Goal: Find contact information: Find contact information

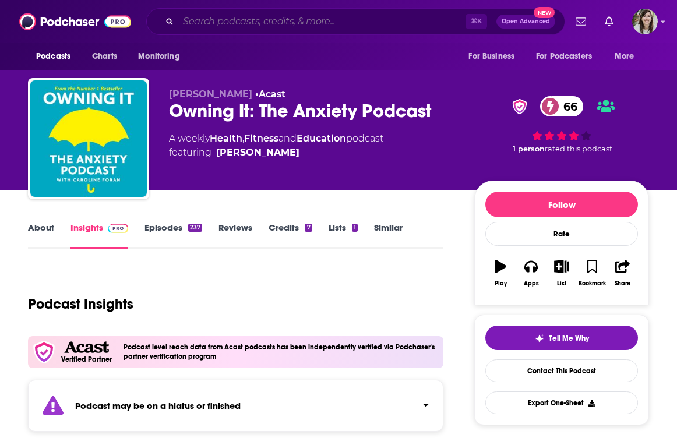
click at [247, 16] on input "Search podcasts, credits, & more..." at bounding box center [321, 21] width 287 height 19
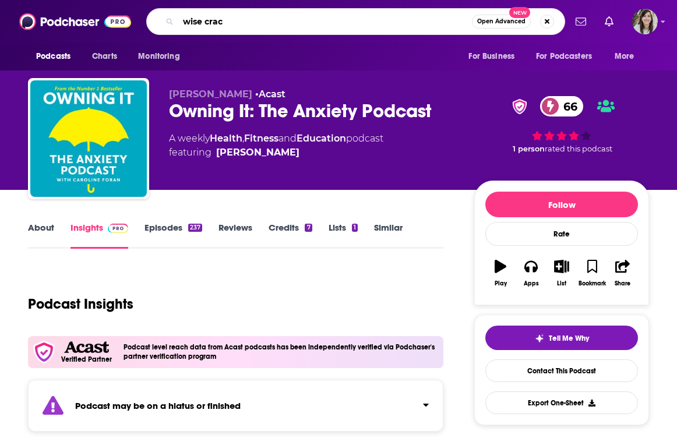
type input "wise crack"
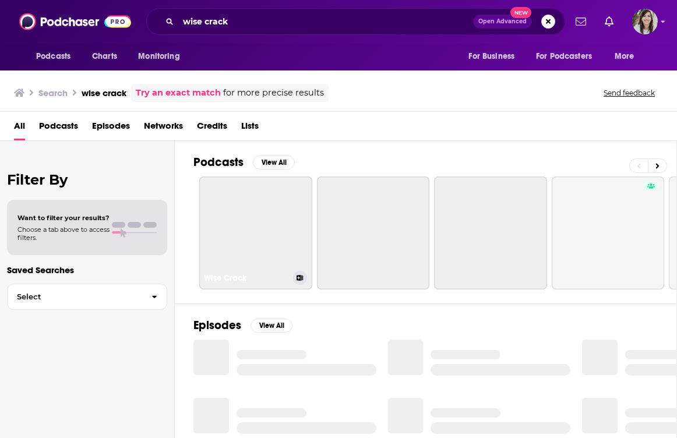
click at [233, 227] on link "Wise Crack" at bounding box center [255, 233] width 113 height 113
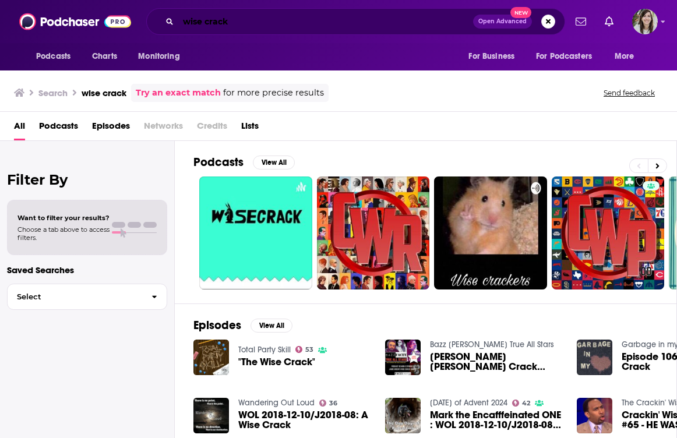
click at [261, 20] on input "wise crack" at bounding box center [325, 21] width 295 height 19
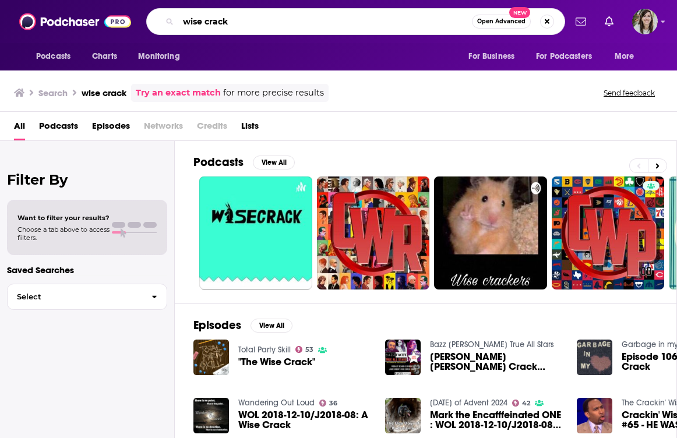
click at [204, 24] on input "wise crack" at bounding box center [325, 21] width 294 height 19
click at [255, 13] on input "wisecrack" at bounding box center [325, 21] width 294 height 19
click at [255, 15] on input "wisecrack" at bounding box center [325, 21] width 294 height 19
click at [255, 17] on input "wisecrack" at bounding box center [325, 21] width 294 height 19
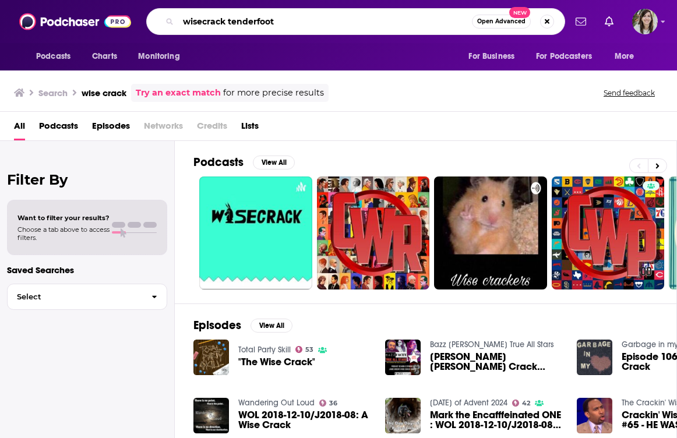
type input "wisecrack tenderfoot"
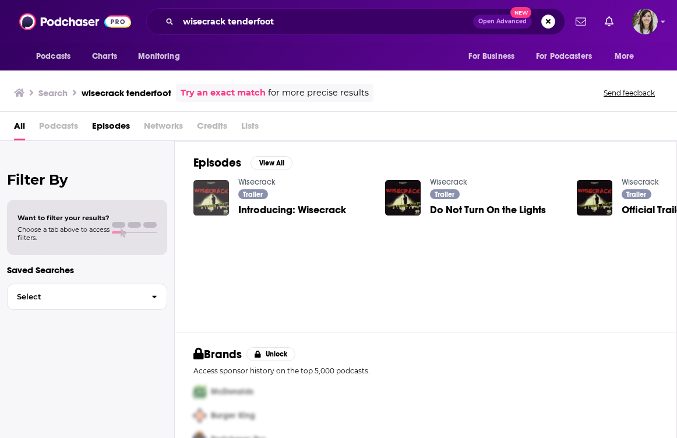
click at [211, 205] on img "Introducing: Wisecrack" at bounding box center [212, 198] width 36 height 36
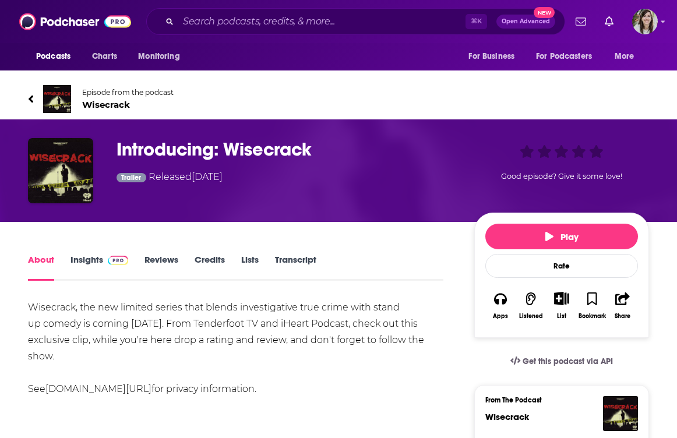
click at [119, 91] on span "Episode from the podcast" at bounding box center [128, 92] width 92 height 9
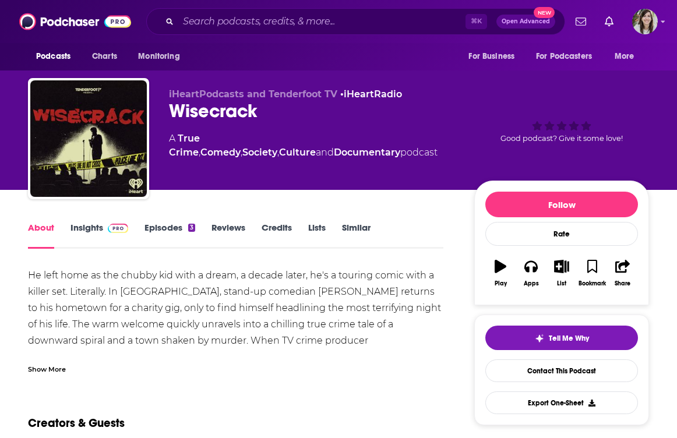
click at [125, 289] on div "He left home as the chubby kid with a dream, a decade later, he's a touring com…" at bounding box center [236, 341] width 416 height 147
click at [55, 360] on div "Show More" at bounding box center [236, 365] width 416 height 20
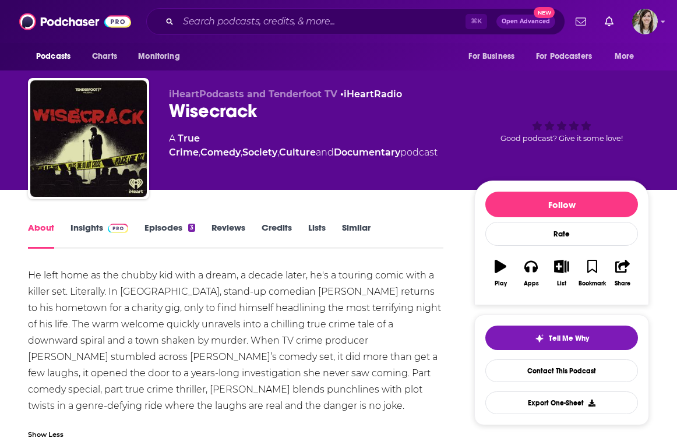
click at [112, 234] on link "Insights" at bounding box center [100, 235] width 58 height 27
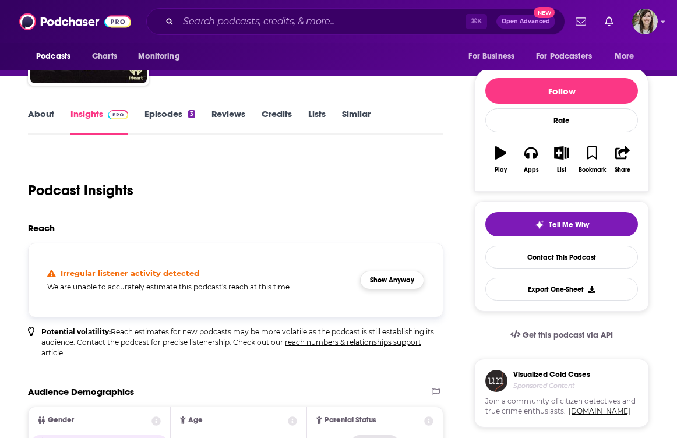
scroll to position [257, 0]
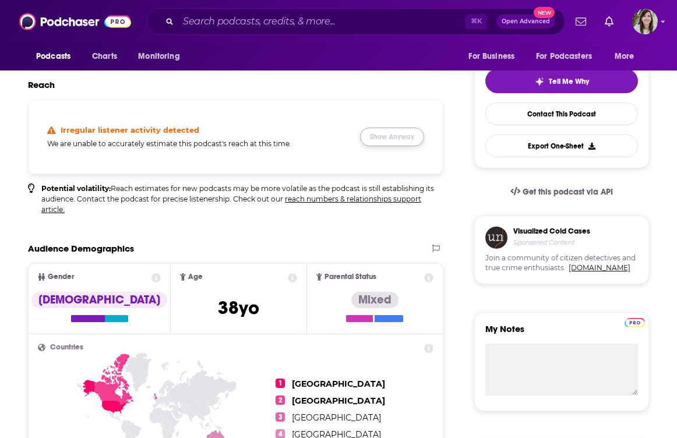
click at [398, 133] on button "Show Anyway" at bounding box center [392, 137] width 64 height 19
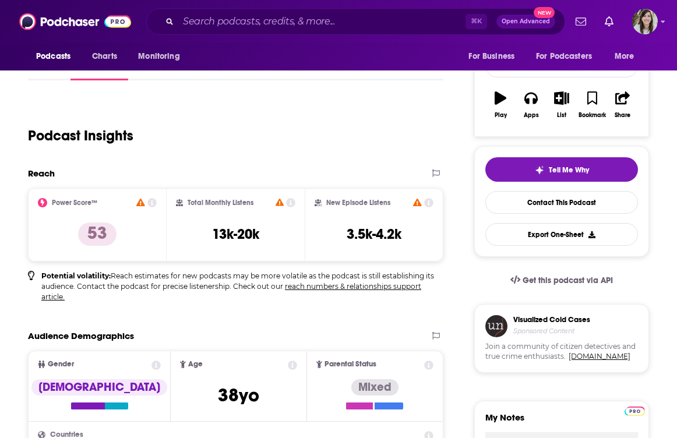
scroll to position [160, 0]
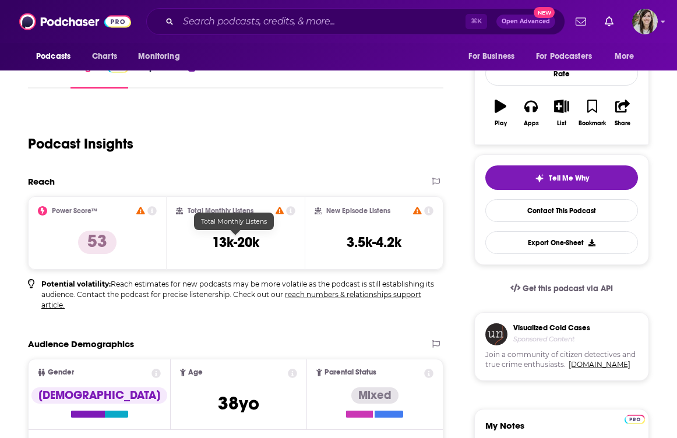
click at [227, 243] on h3 "13k-20k" at bounding box center [235, 242] width 47 height 17
copy div "13k-20k"
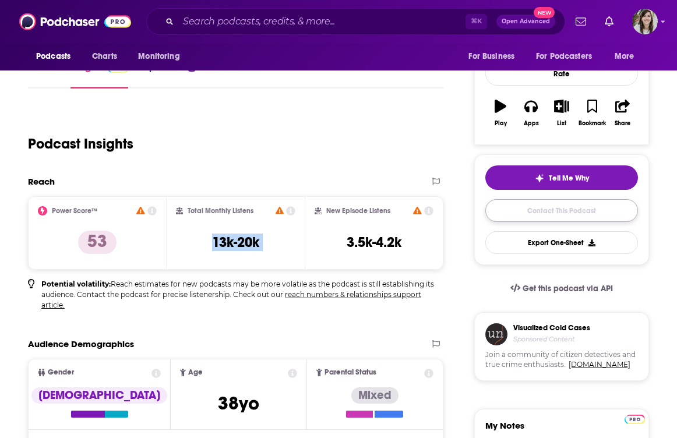
click at [574, 211] on link "Contact This Podcast" at bounding box center [562, 210] width 153 height 23
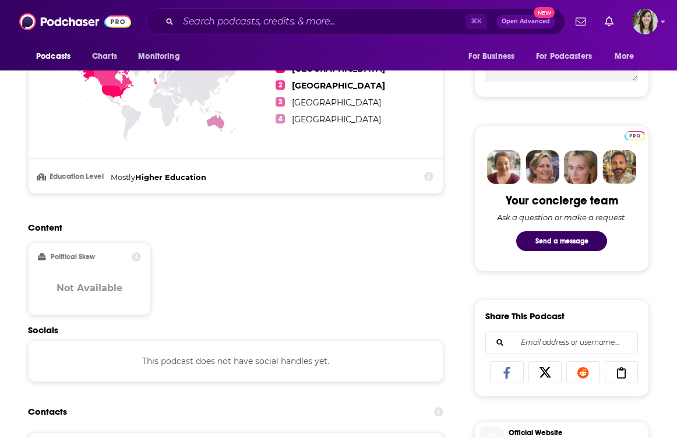
scroll to position [555, 0]
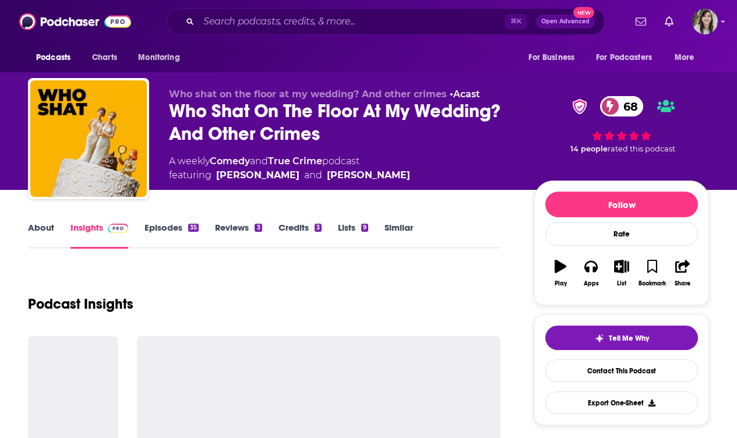
click at [205, 118] on div "Who Shat On The Floor At My Wedding? And Other Crimes 68" at bounding box center [342, 122] width 347 height 45
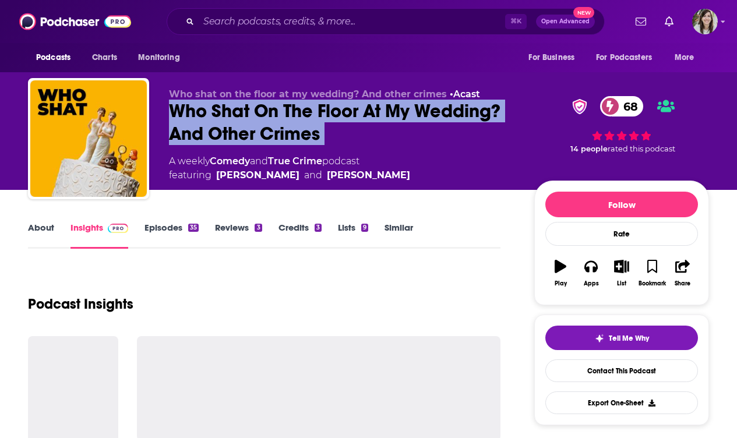
copy div "Who Shat On The Floor At My Wedding? And Other Crimes 68"
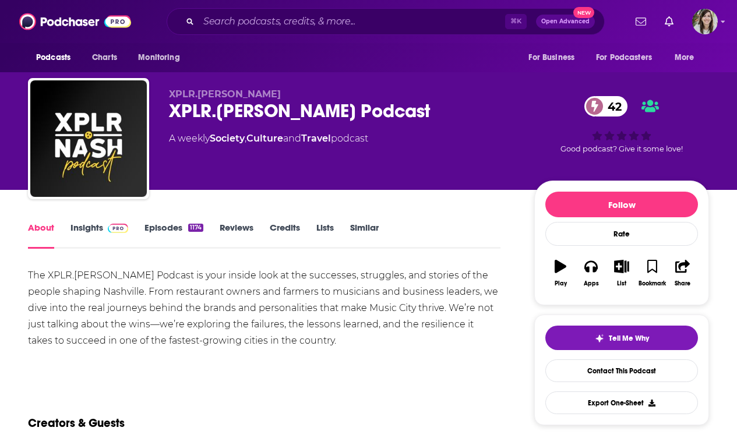
click at [96, 231] on link "Insights" at bounding box center [100, 235] width 58 height 27
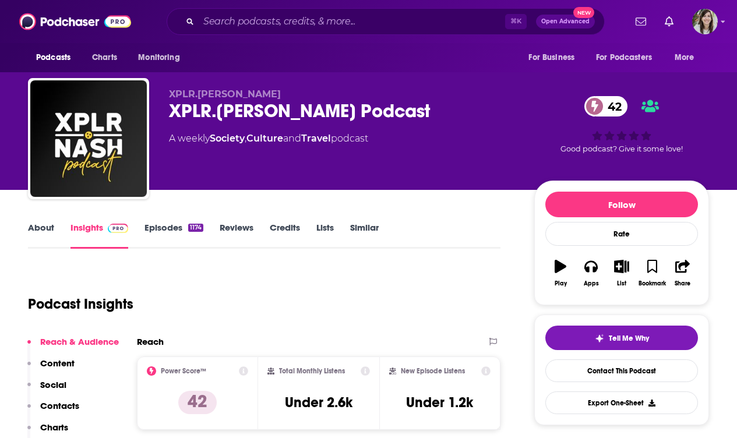
click at [607, 383] on div "Tell Me Why Contact This Podcast Export One-Sheet" at bounding box center [622, 370] width 153 height 89
click at [602, 373] on link "Contact This Podcast" at bounding box center [622, 371] width 153 height 23
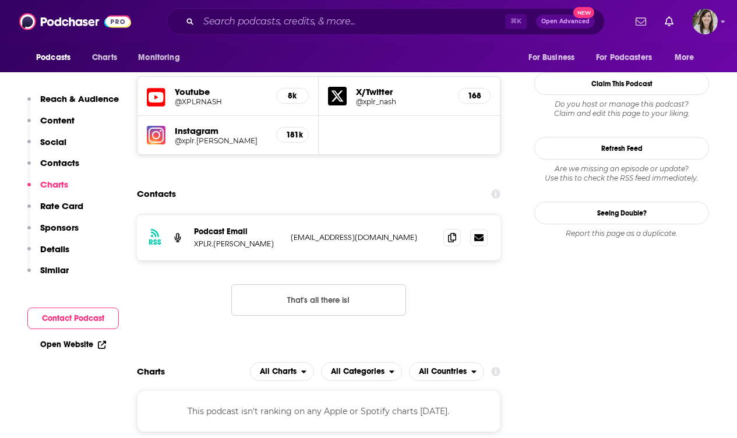
scroll to position [984, 0]
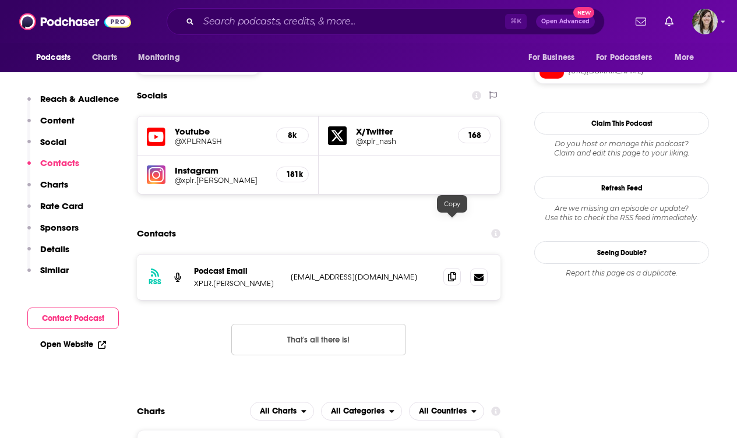
click at [451, 272] on icon at bounding box center [452, 276] width 8 height 9
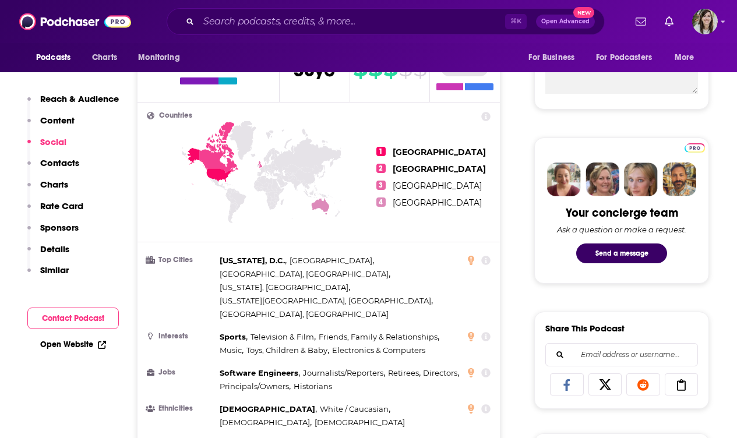
scroll to position [0, 0]
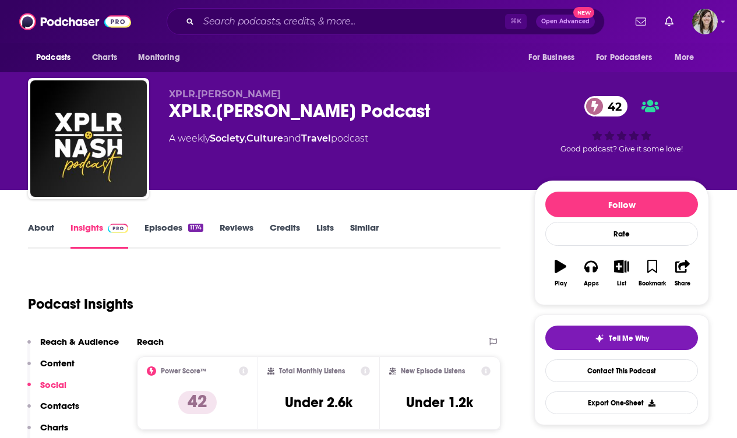
click at [38, 234] on link "About" at bounding box center [41, 235] width 26 height 27
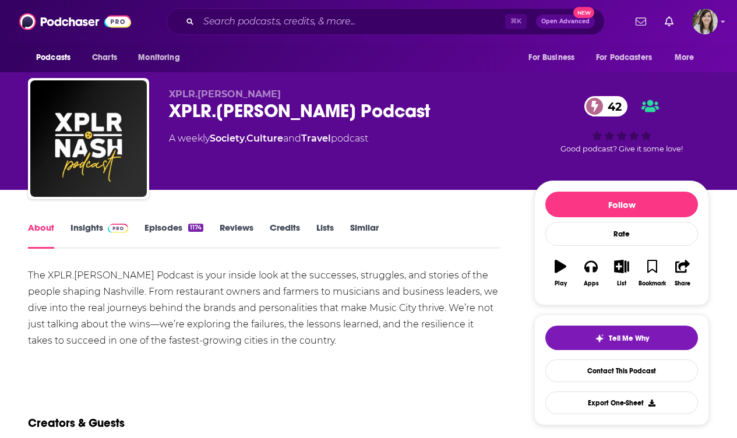
click at [78, 335] on div "The XPLR.NASH Podcast is your inside look at the successes, struggles, and stor…" at bounding box center [264, 309] width 473 height 82
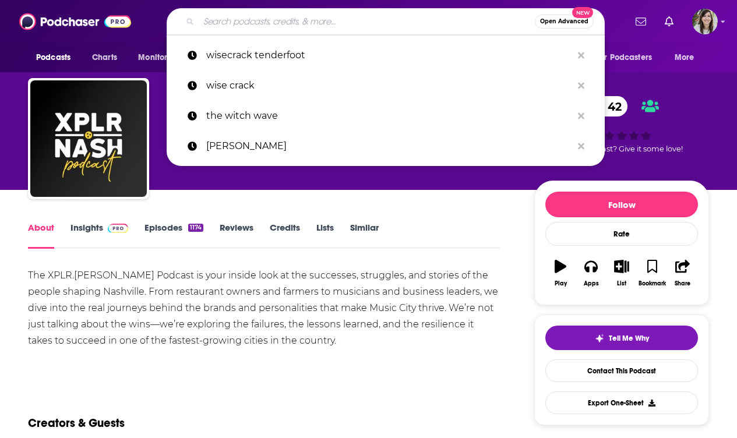
click at [299, 15] on input "Search podcasts, credits, & more..." at bounding box center [367, 21] width 336 height 19
paste input "Movement"
type input "Movement"
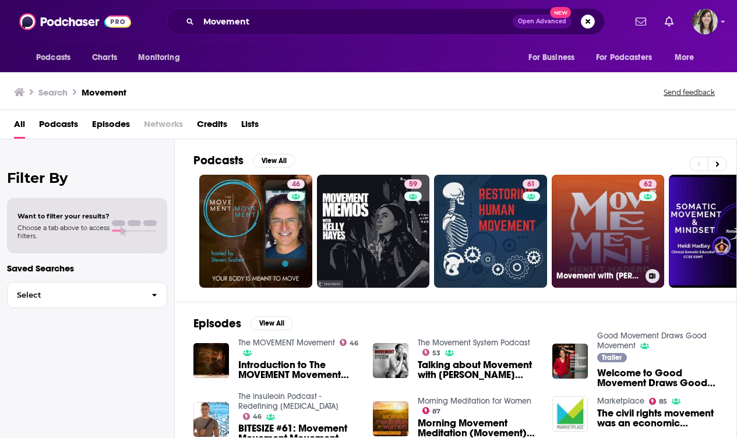
click at [589, 218] on link "62 Movement with Meklit Hadero" at bounding box center [608, 231] width 113 height 113
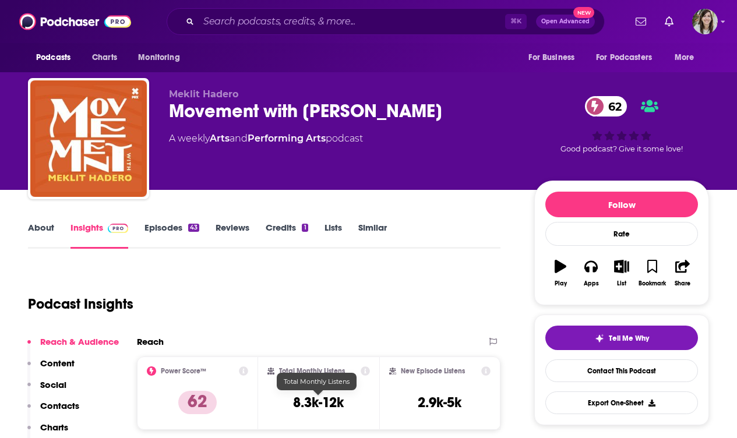
click at [318, 405] on h3 "8.3k-12k" at bounding box center [318, 402] width 51 height 17
copy div "8.3k-12k"
click at [342, 32] on div "⌘ K Open Advanced New" at bounding box center [386, 21] width 438 height 27
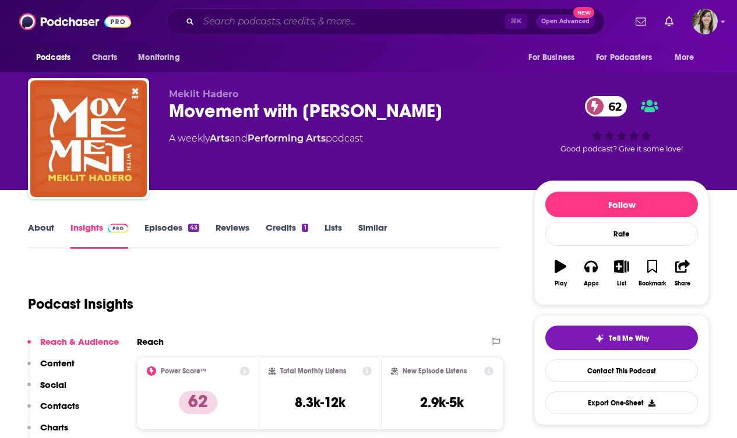
click at [329, 18] on input "Search podcasts, credits, & more..." at bounding box center [352, 21] width 307 height 19
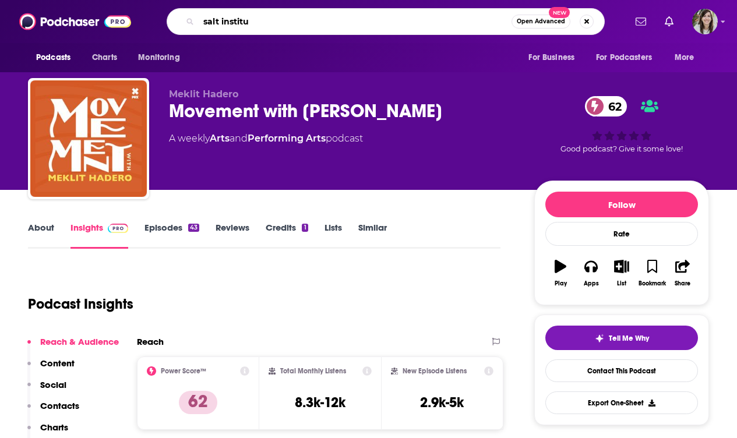
type input "salt institut"
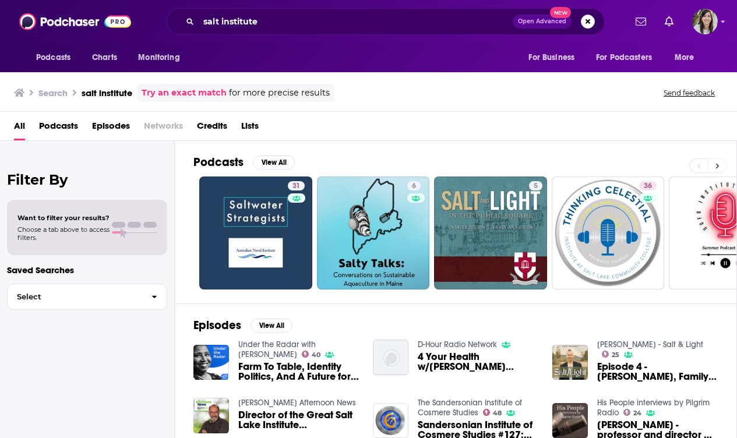
click at [718, 168] on icon at bounding box center [718, 166] width 4 height 8
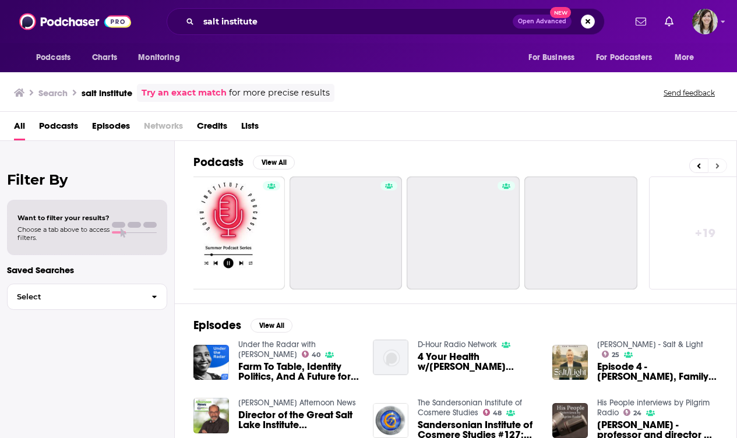
scroll to position [0, 527]
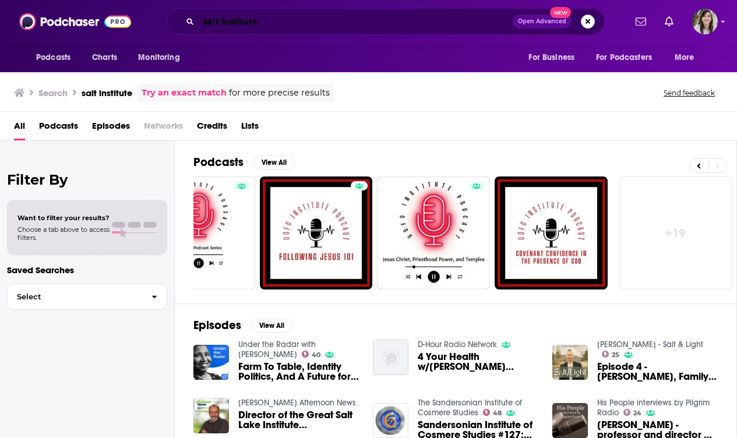
click at [276, 30] on input "salt institute" at bounding box center [356, 21] width 314 height 19
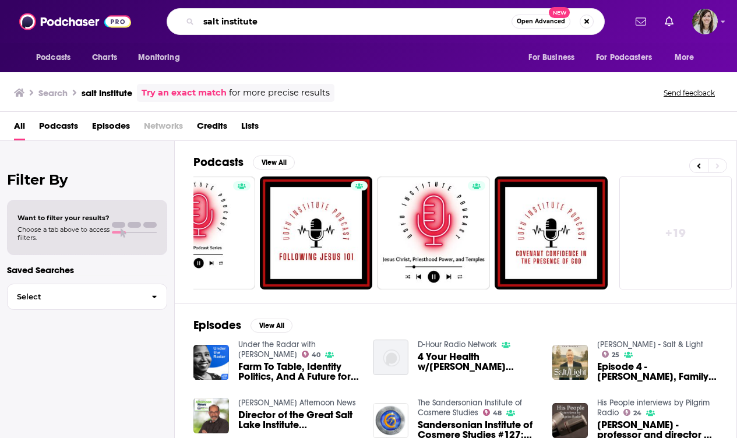
click at [276, 30] on input "salt institute" at bounding box center [355, 21] width 313 height 19
type input "essential salt"
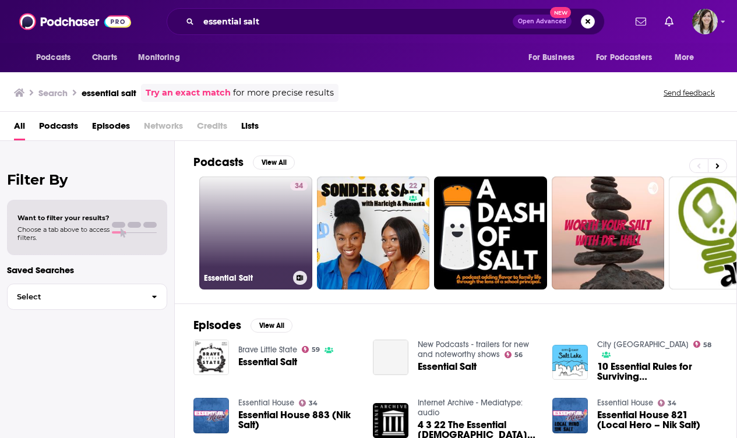
click at [213, 250] on link "34 Essential Salt" at bounding box center [255, 233] width 113 height 113
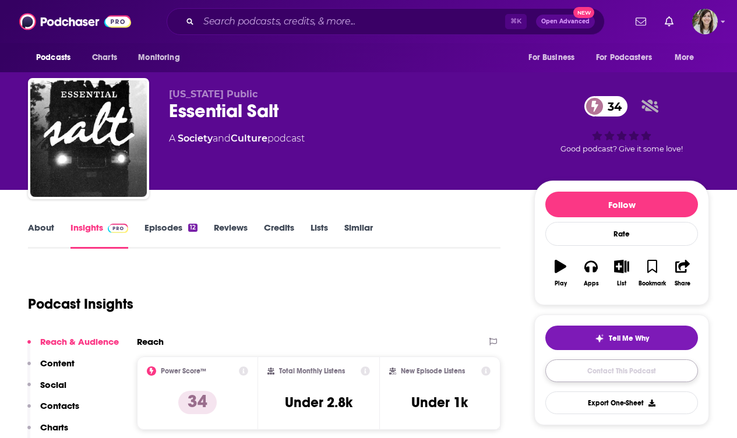
click at [596, 365] on link "Contact This Podcast" at bounding box center [622, 371] width 153 height 23
click at [244, 104] on div "Essential Salt 34" at bounding box center [342, 111] width 347 height 23
click at [244, 106] on div "Essential Salt 34" at bounding box center [342, 111] width 347 height 23
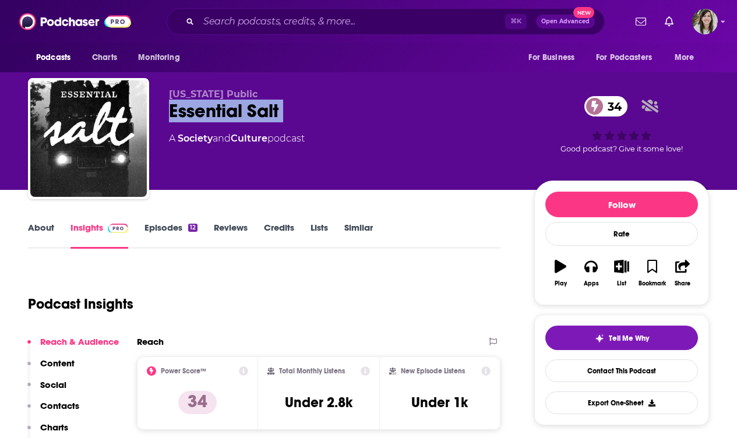
click at [244, 106] on div "Essential Salt 34" at bounding box center [342, 111] width 347 height 23
copy div "Essential Salt 34"
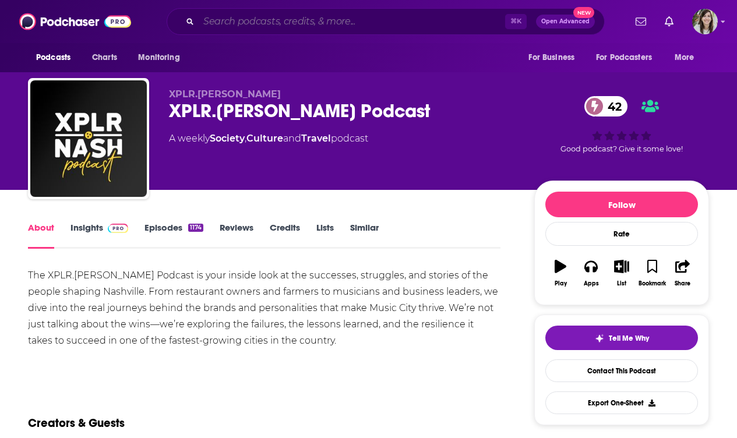
click at [291, 24] on input "Search podcasts, credits, & more..." at bounding box center [352, 21] width 307 height 19
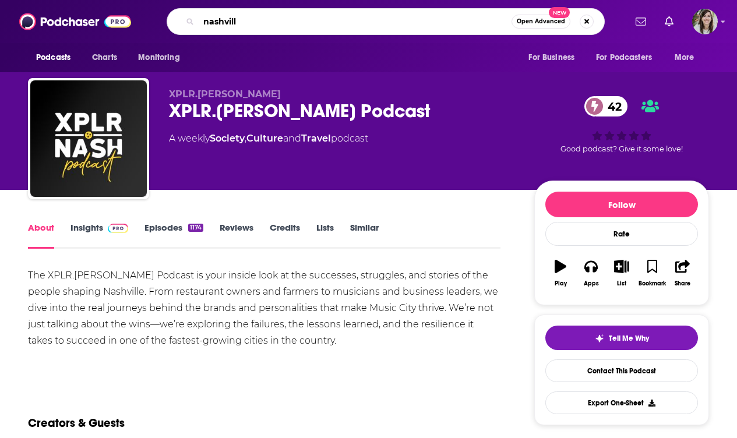
type input "nashville"
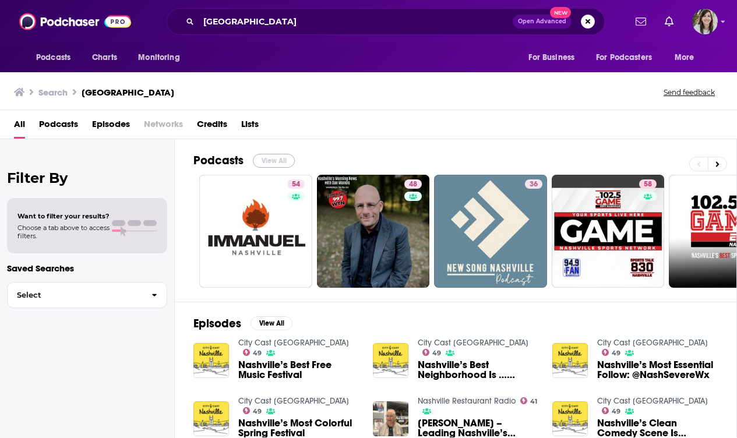
click at [268, 164] on button "View All" at bounding box center [274, 161] width 42 height 14
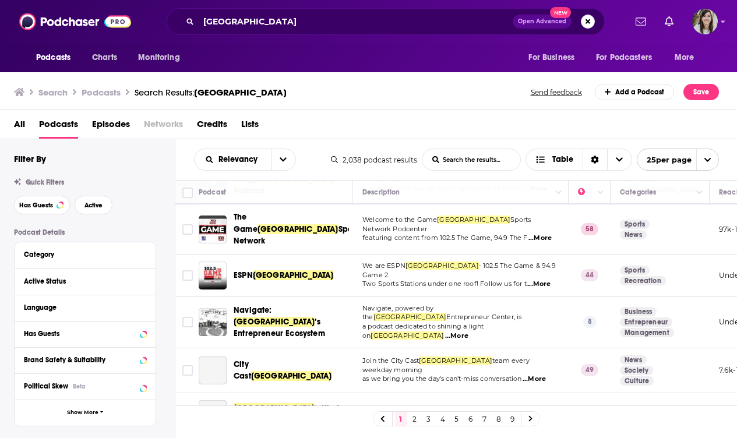
scroll to position [159, 0]
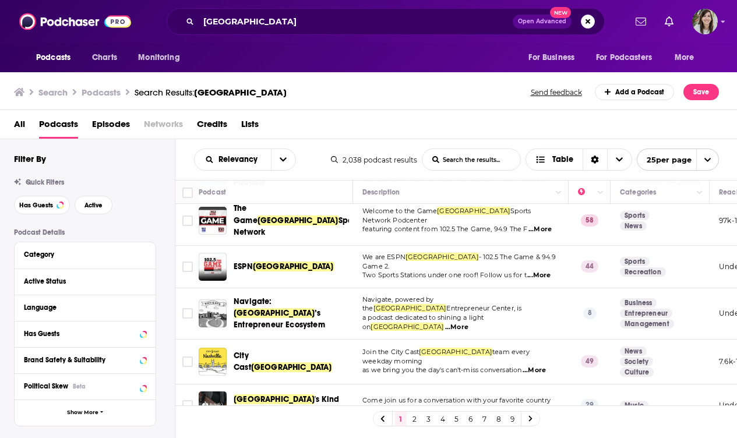
click at [546, 366] on span "...More" at bounding box center [534, 370] width 23 height 9
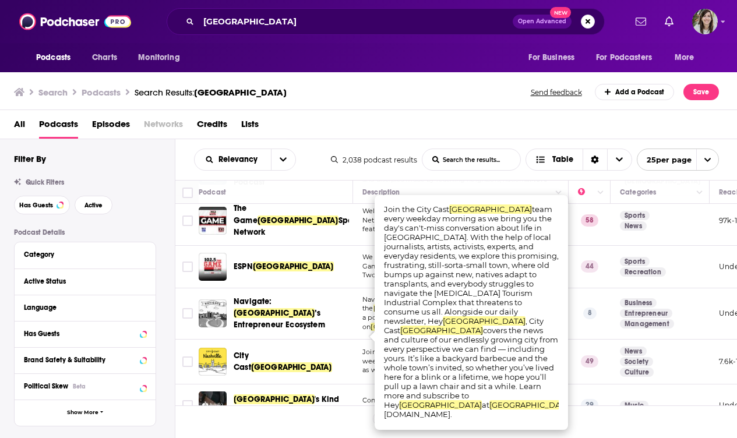
click at [366, 348] on span "Join the City Cast" at bounding box center [391, 352] width 57 height 8
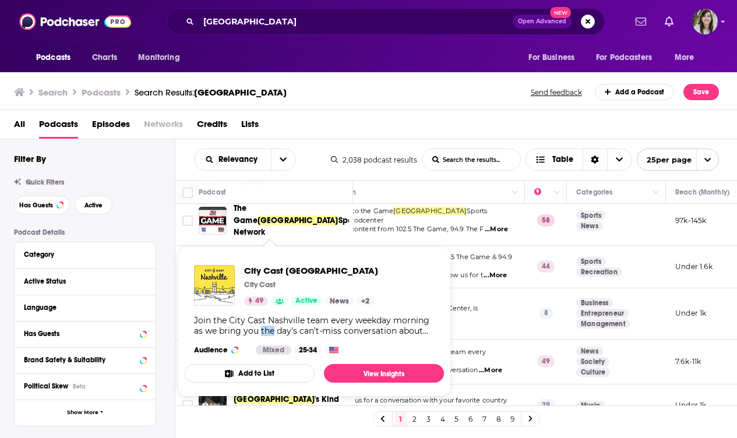
scroll to position [159, 47]
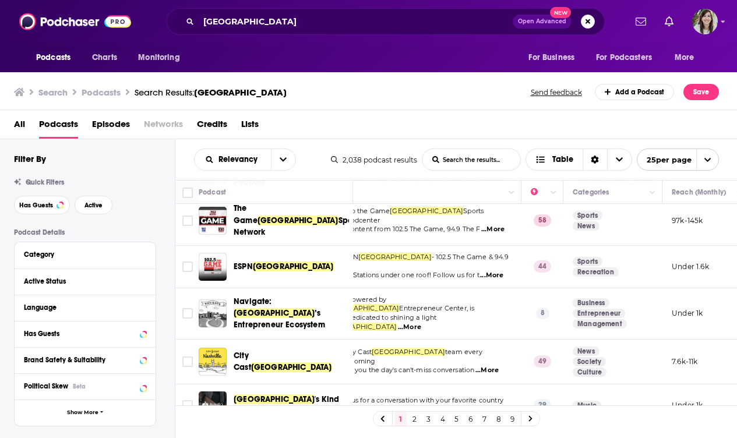
click at [495, 340] on td "Join the City Cast Nashville team every weekday morning as we bring you the day…" at bounding box center [414, 362] width 216 height 45
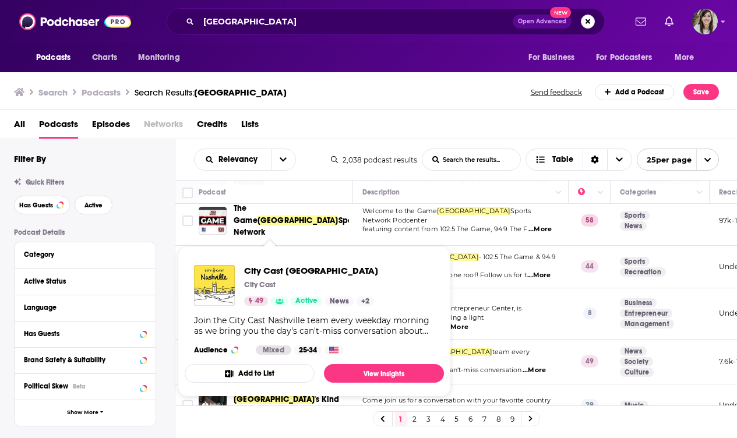
click at [462, 254] on td "We are ESPN Nashville - 102.5 The Game & 94.9 Game 2. Two Sports Stations under…" at bounding box center [461, 267] width 216 height 43
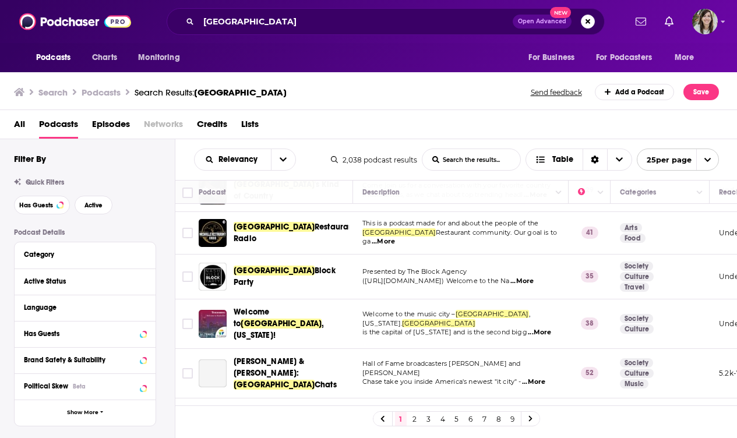
scroll to position [374, 0]
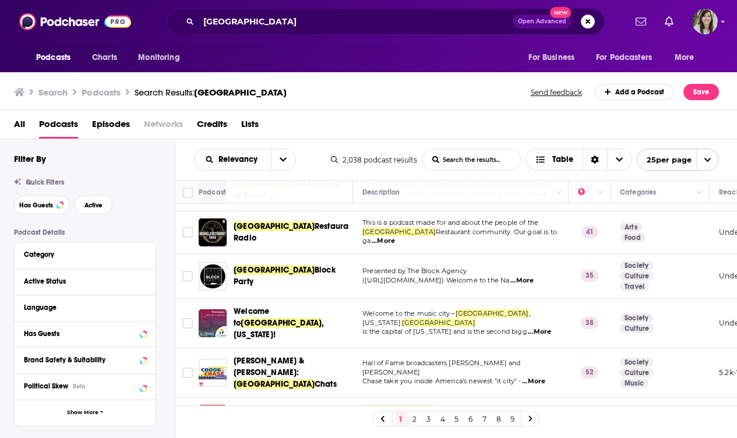
click at [534, 276] on span "...More" at bounding box center [522, 280] width 23 height 9
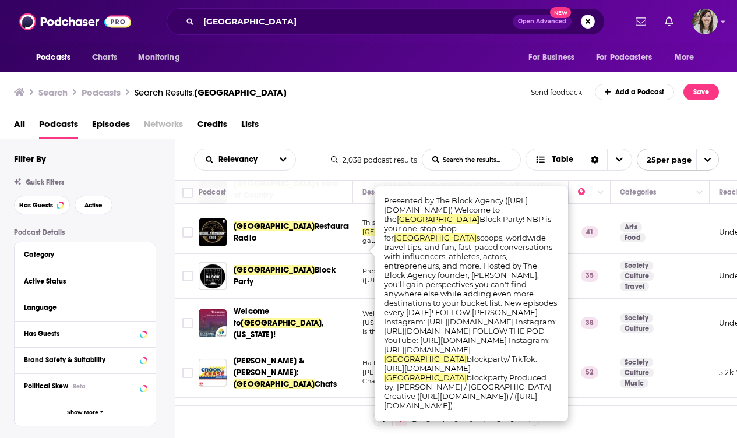
click at [684, 299] on td "Society Culture" at bounding box center [660, 324] width 99 height 50
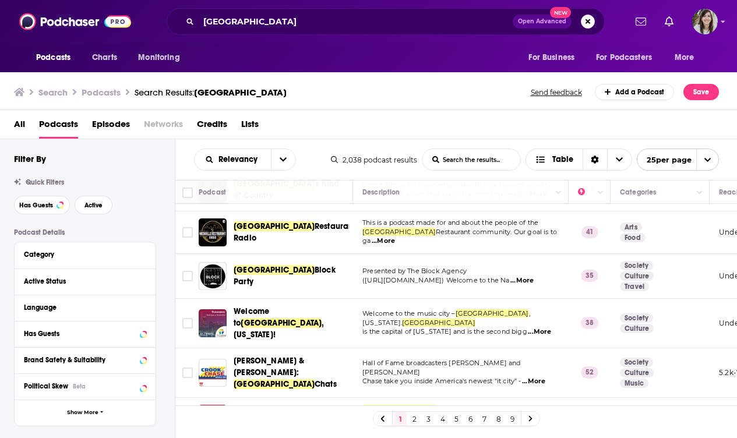
click at [534, 276] on span "...More" at bounding box center [522, 280] width 23 height 9
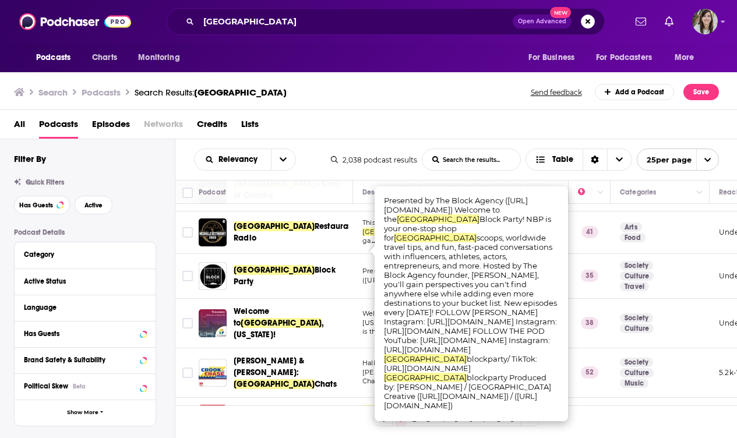
click at [671, 265] on td "Society Culture Travel" at bounding box center [660, 276] width 99 height 45
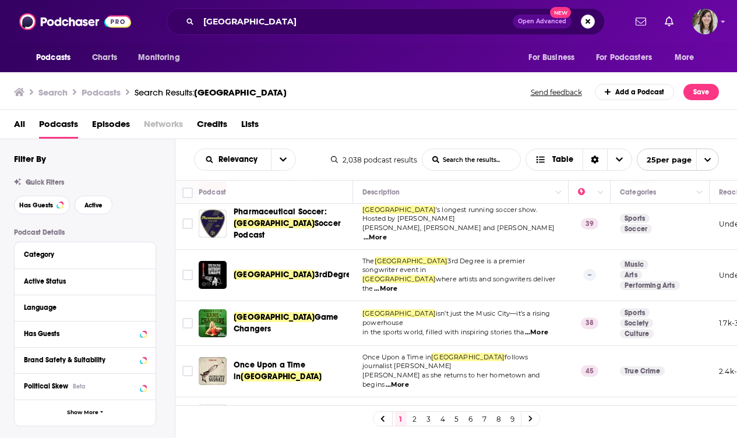
scroll to position [797, 0]
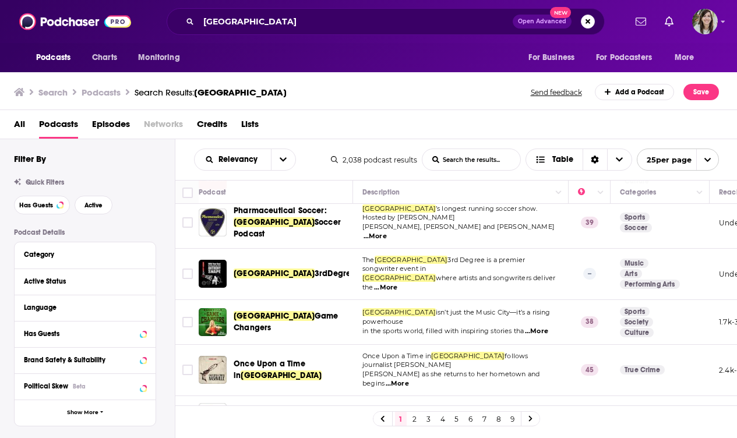
click at [409, 379] on span "...More" at bounding box center [397, 383] width 23 height 9
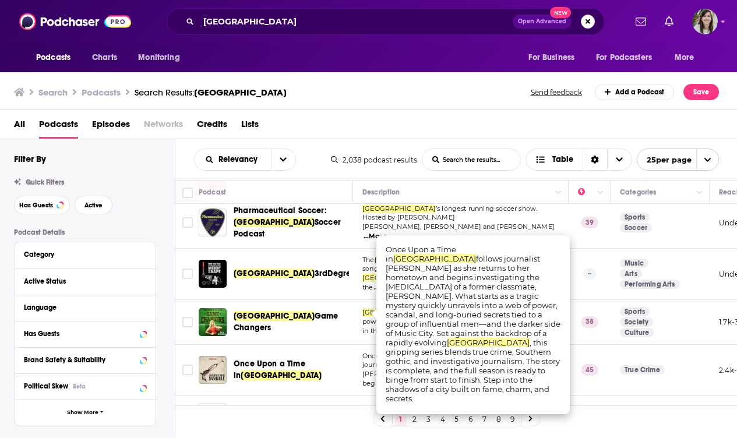
click at [676, 345] on td "True Crime" at bounding box center [660, 370] width 99 height 51
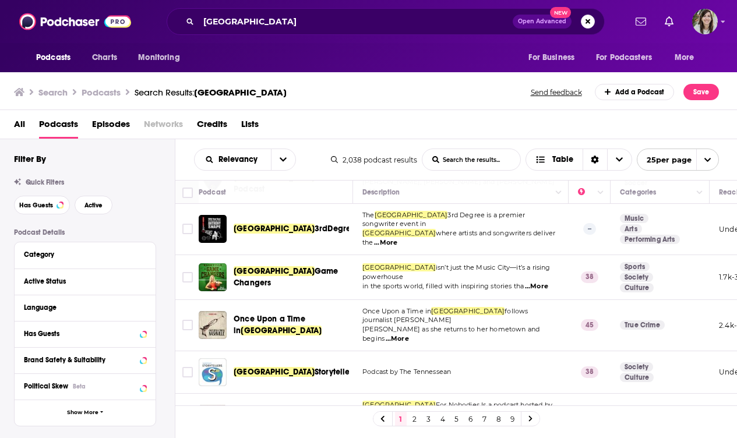
scroll to position [892, 0]
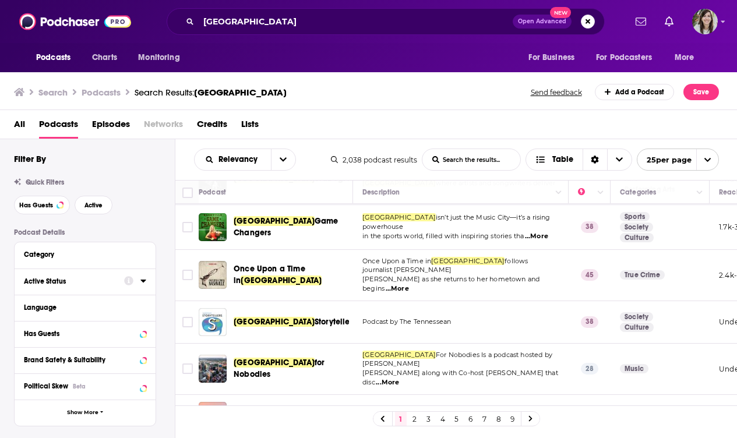
click at [68, 276] on button "Active Status" at bounding box center [74, 281] width 100 height 15
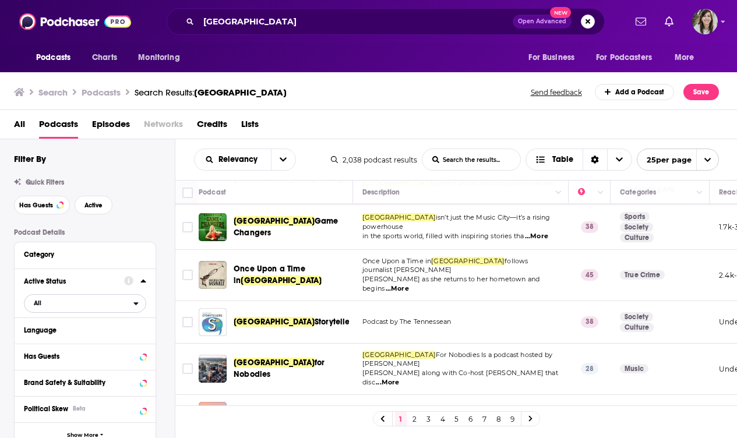
click at [59, 309] on span "All" at bounding box center [78, 303] width 109 height 15
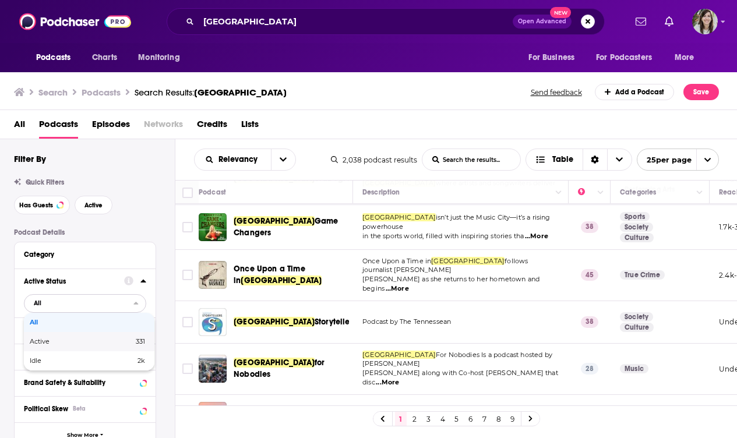
click at [56, 342] on span "Active" at bounding box center [61, 342] width 62 height 6
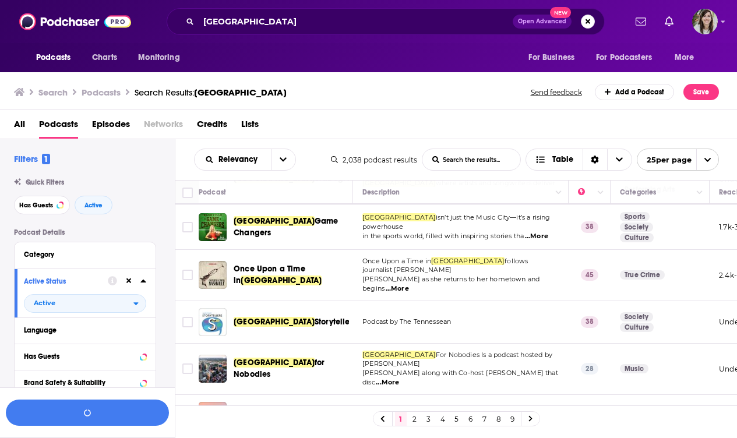
click at [86, 283] on div "Active Status" at bounding box center [62, 281] width 76 height 8
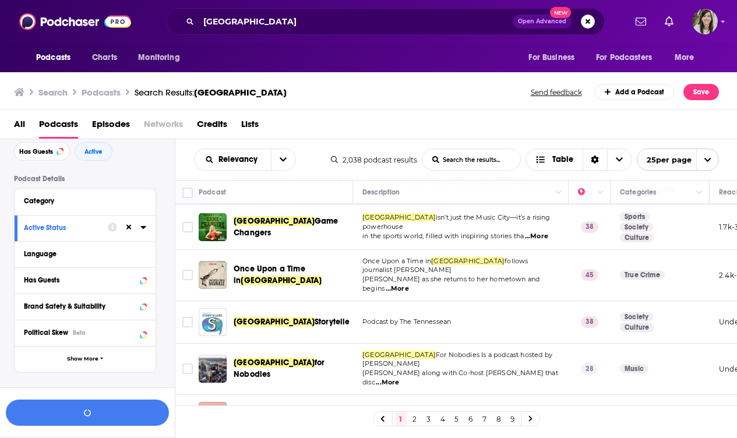
scroll to position [57, 0]
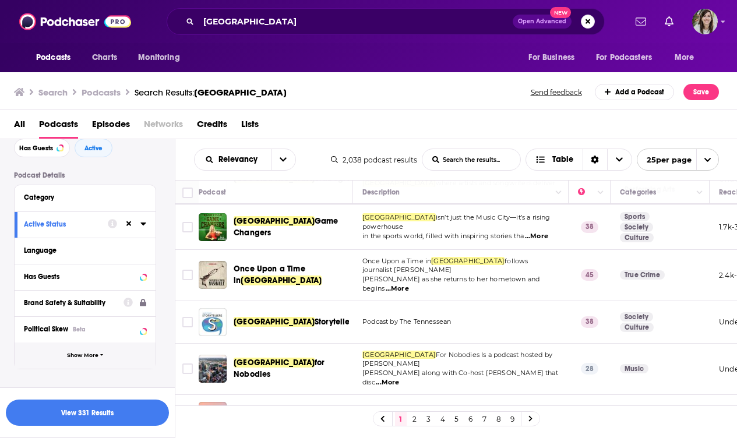
click at [82, 358] on span "Show More" at bounding box center [82, 356] width 31 height 6
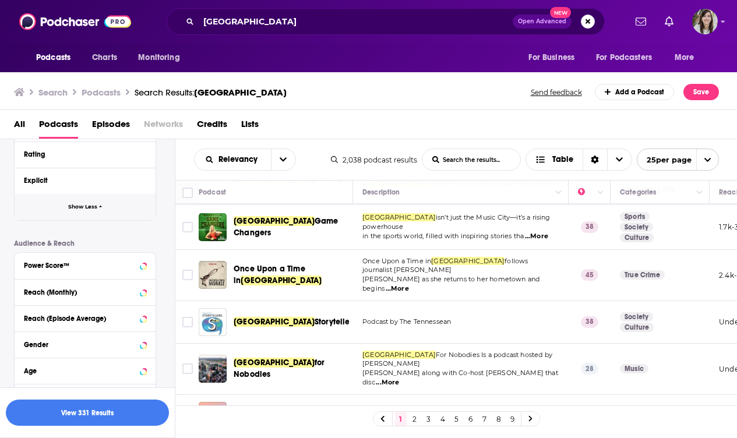
scroll to position [443, 0]
click at [69, 296] on div "Reach (Monthly)" at bounding box center [70, 291] width 93 height 8
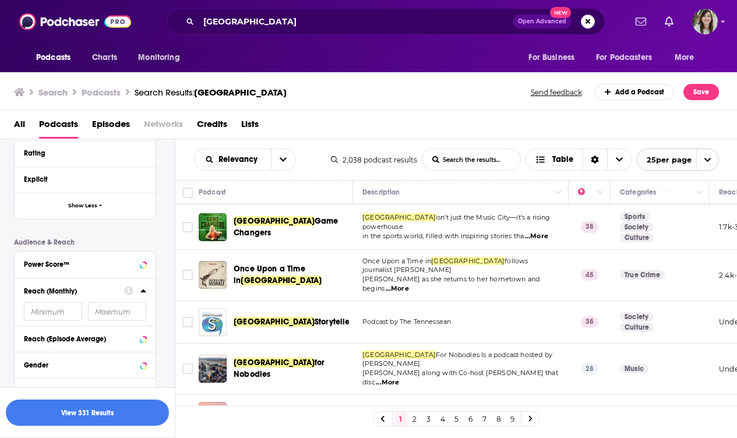
click at [58, 312] on input "number" at bounding box center [53, 312] width 58 height 19
type input "1000"
click at [99, 416] on button "View 157 Results" at bounding box center [87, 413] width 163 height 26
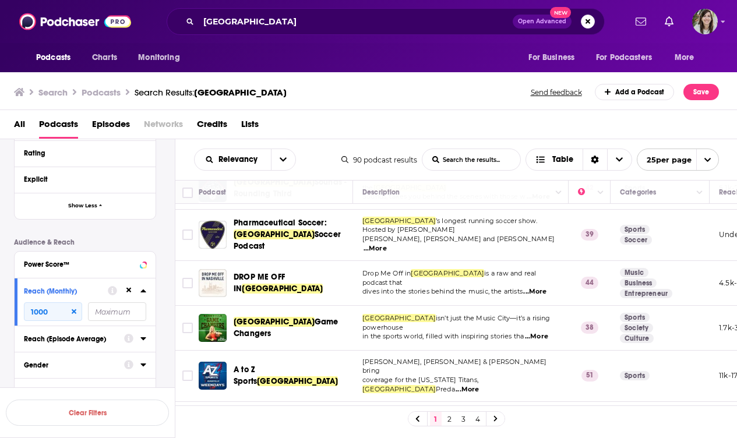
scroll to position [332, 0]
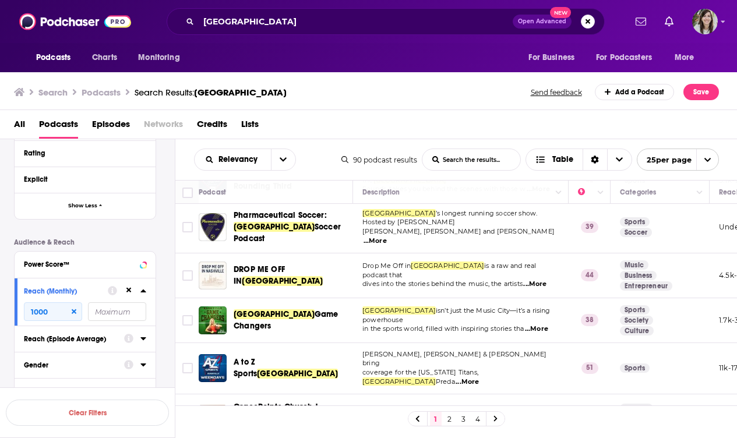
click at [541, 280] on span "...More" at bounding box center [534, 284] width 23 height 9
click at [444, 350] on span "Austin Stanley, Zach Bingham & Buck Reising bring" at bounding box center [455, 358] width 185 height 17
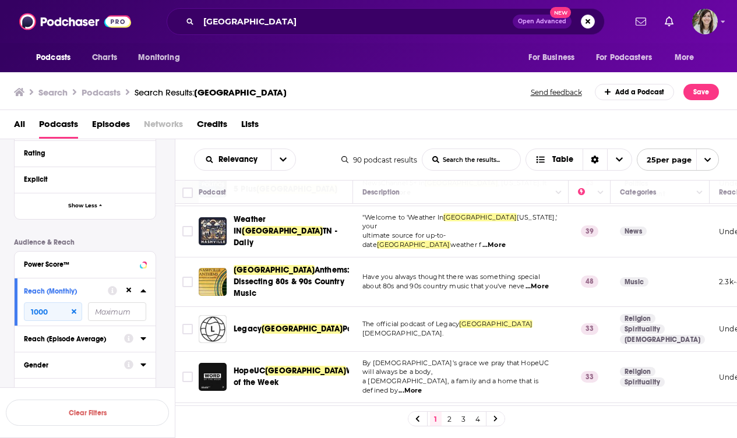
scroll to position [896, 0]
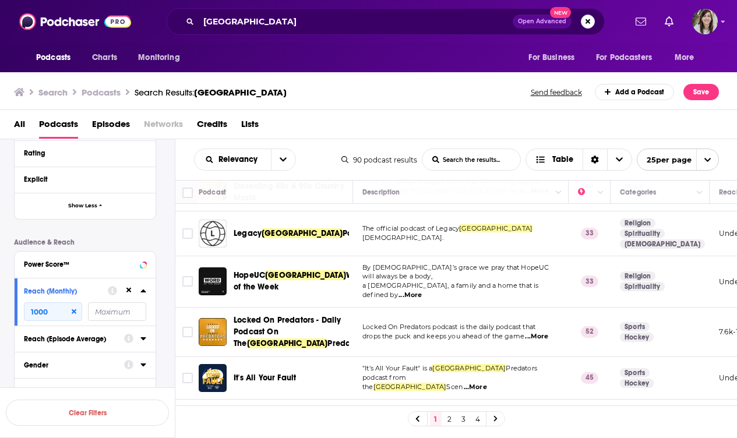
click at [448, 422] on link "2" at bounding box center [450, 419] width 12 height 14
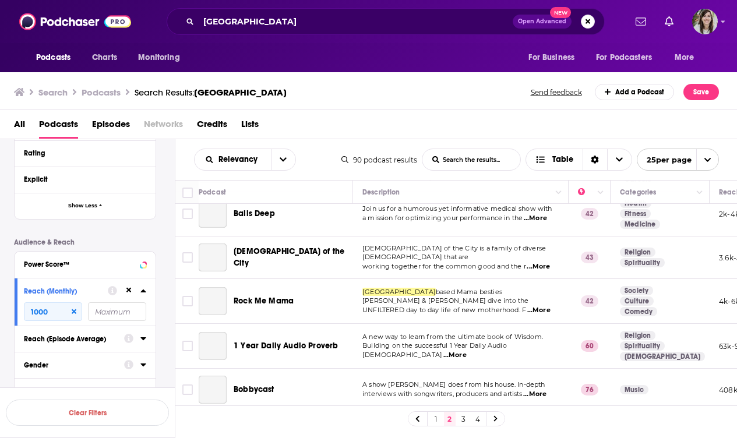
scroll to position [894, 0]
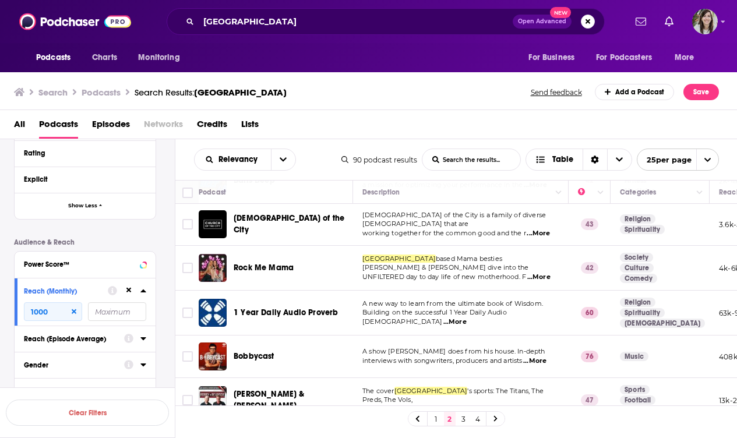
click at [463, 416] on link "3" at bounding box center [464, 419] width 12 height 14
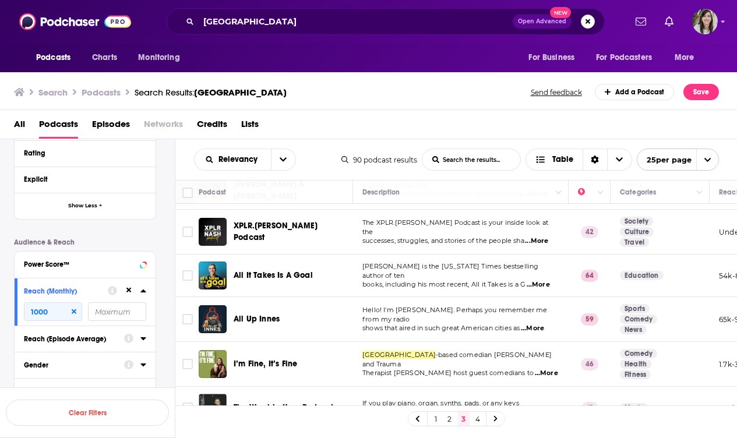
scroll to position [892, 0]
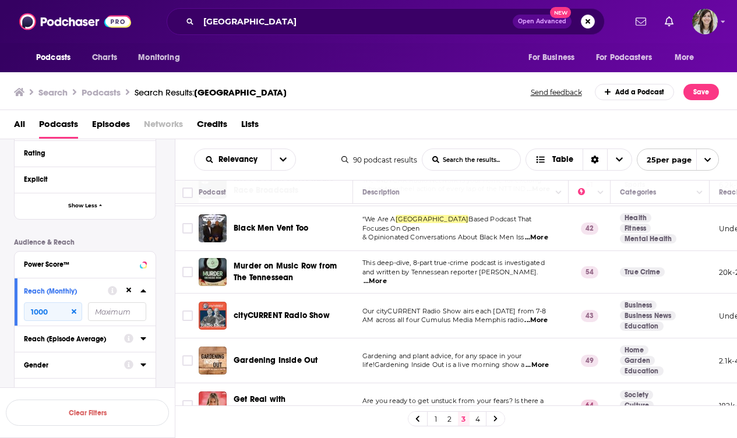
click at [476, 421] on link "4" at bounding box center [478, 419] width 12 height 14
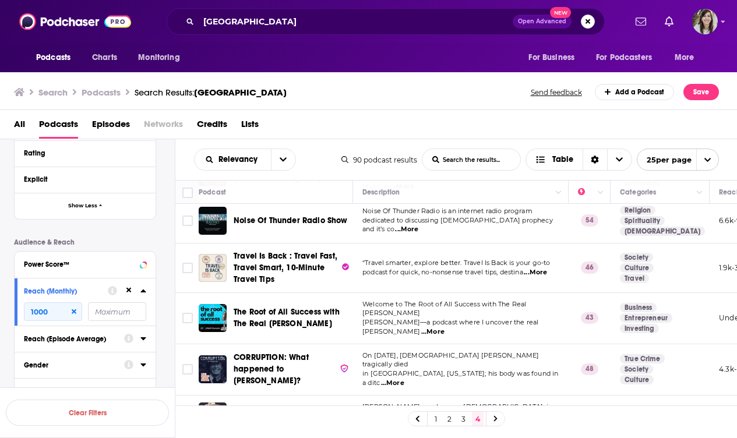
scroll to position [506, 0]
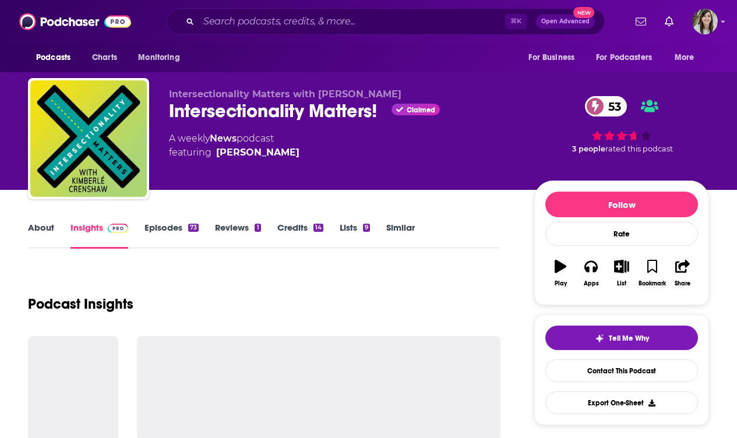
click at [47, 239] on link "About" at bounding box center [41, 235] width 26 height 27
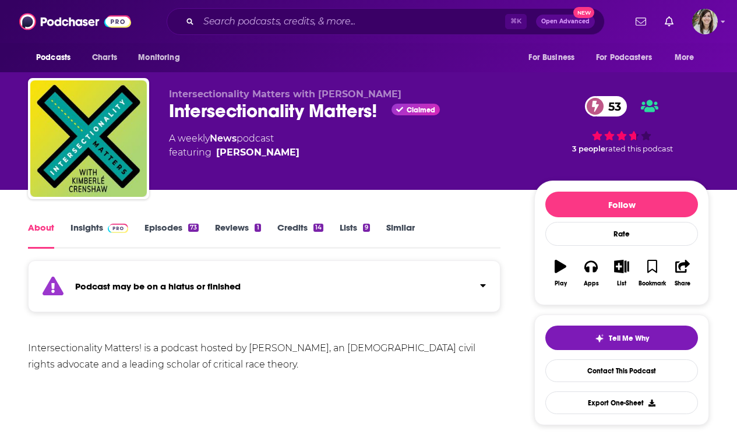
click at [214, 303] on div "Podcast may be on a hiatus or finished" at bounding box center [264, 287] width 473 height 52
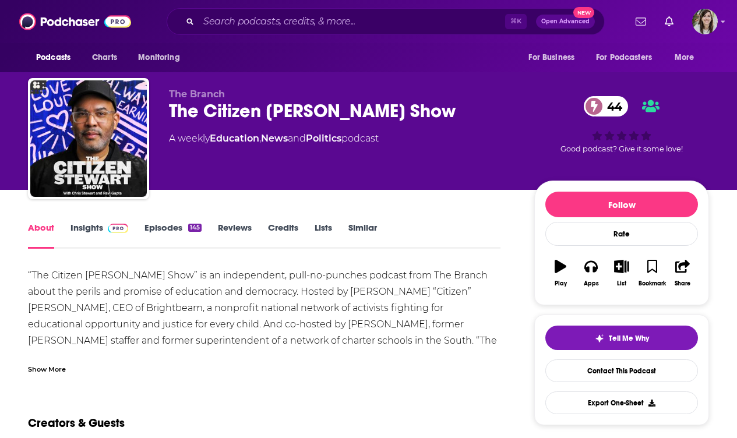
click at [263, 111] on div "The Citizen [PERSON_NAME] Show 44" at bounding box center [342, 111] width 347 height 23
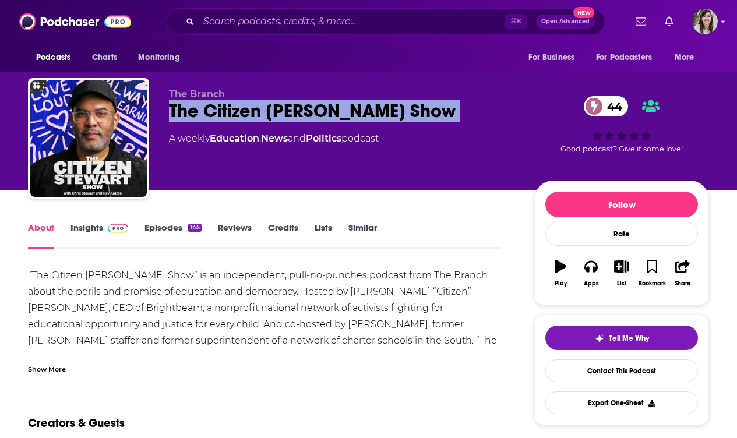
click at [263, 111] on div "The Citizen [PERSON_NAME] Show 44" at bounding box center [342, 111] width 347 height 23
copy div "The Citizen [PERSON_NAME] Show 44"
click at [93, 242] on link "Insights" at bounding box center [100, 235] width 58 height 27
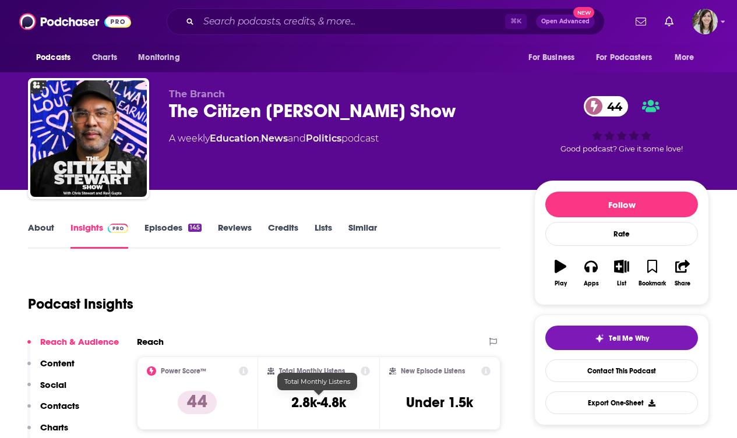
click at [346, 398] on h3 "2.8k-4.8k" at bounding box center [318, 402] width 55 height 17
copy div "2.8k-4.8k"
click at [616, 376] on link "Contact This Podcast" at bounding box center [622, 371] width 153 height 23
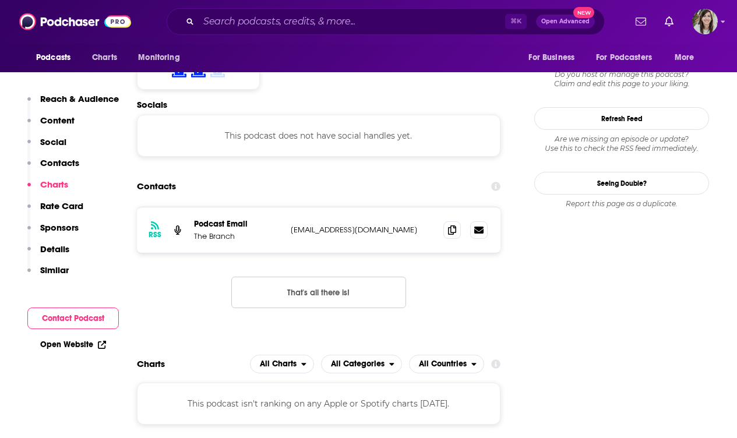
scroll to position [923, 0]
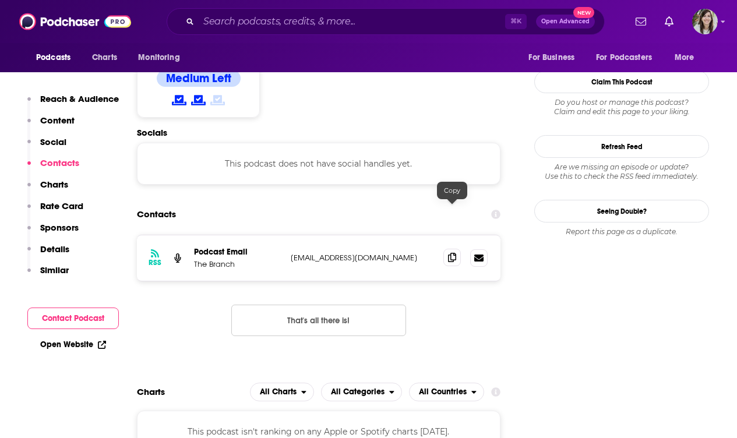
click at [452, 253] on icon at bounding box center [452, 257] width 8 height 9
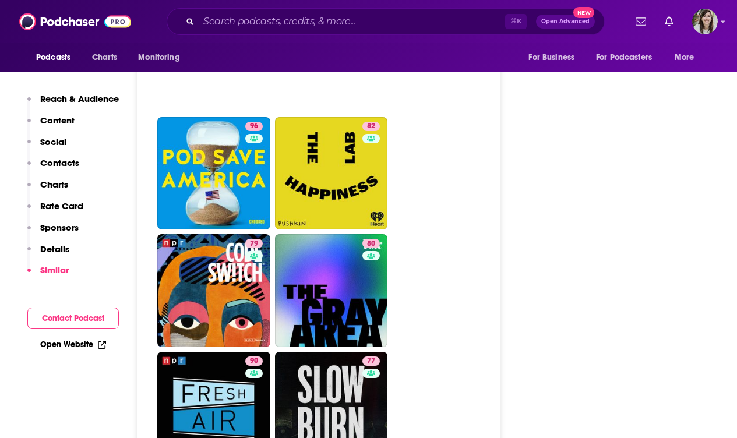
scroll to position [2259, 0]
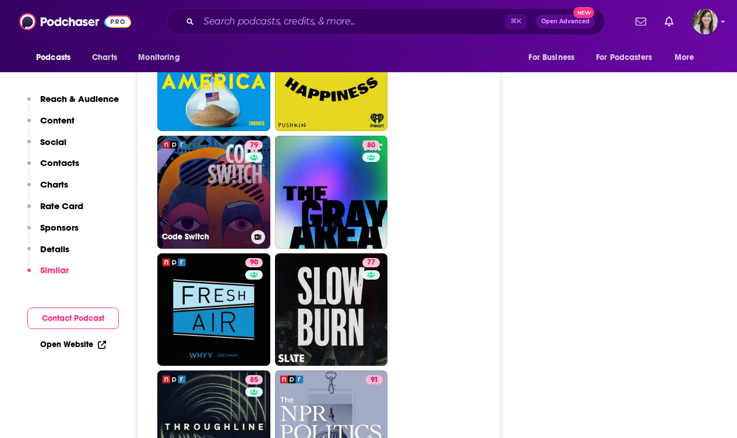
click at [219, 156] on link "79 Code Switch" at bounding box center [213, 192] width 113 height 113
type input "[URL][DOMAIN_NAME]"
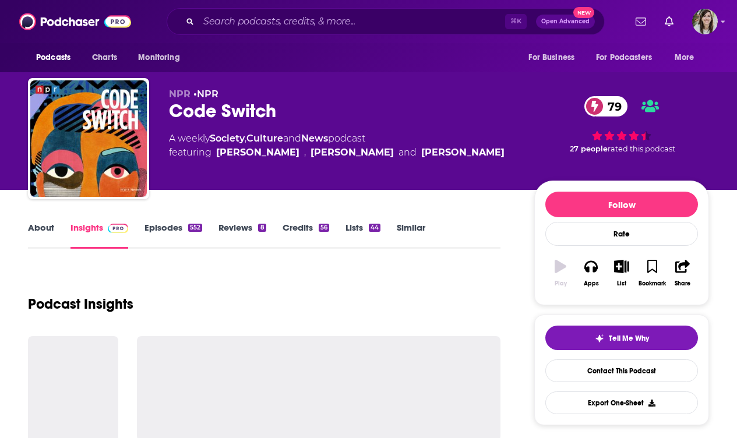
click at [202, 115] on div "Code Switch 79" at bounding box center [342, 111] width 347 height 23
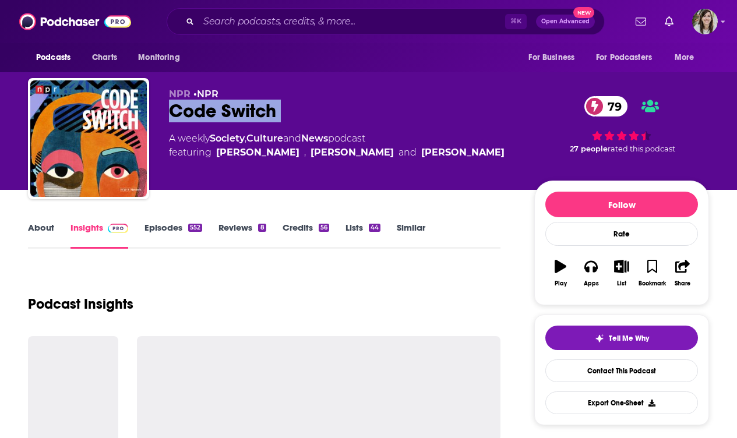
copy div "Code Switch 79"
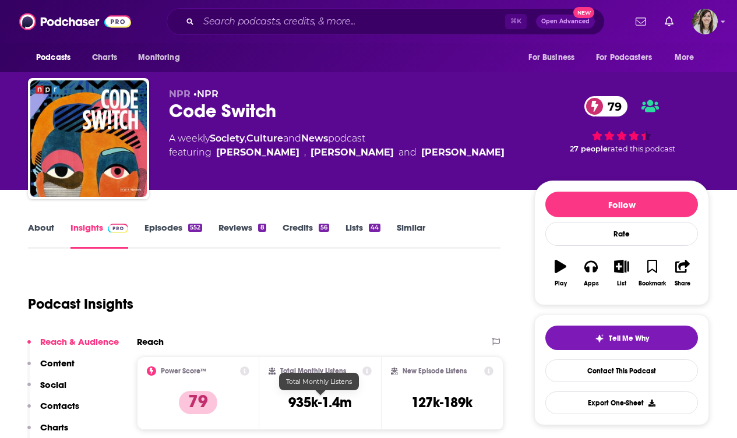
click at [324, 403] on h3 "935k-1.4m" at bounding box center [321, 402] width 64 height 17
copy div "935k-1.4m"
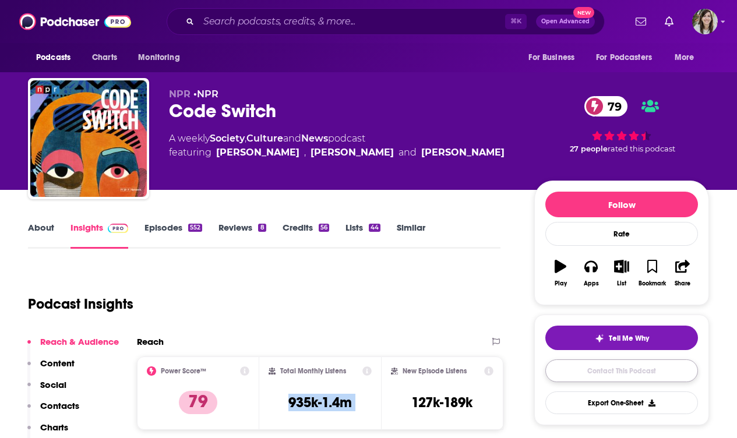
click at [618, 361] on link "Contact This Podcast" at bounding box center [622, 371] width 153 height 23
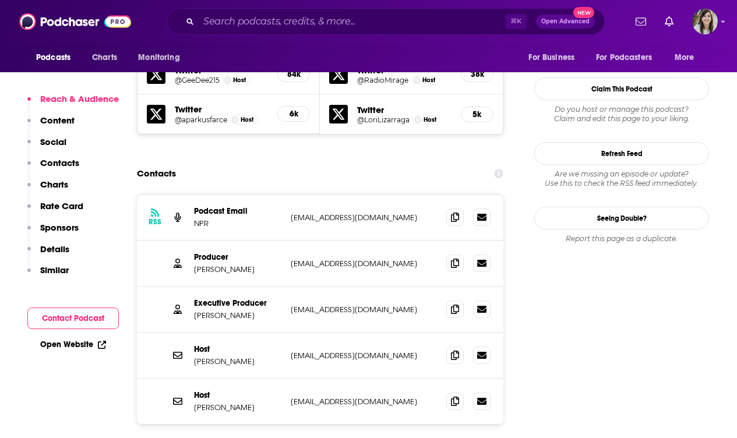
scroll to position [1098, 0]
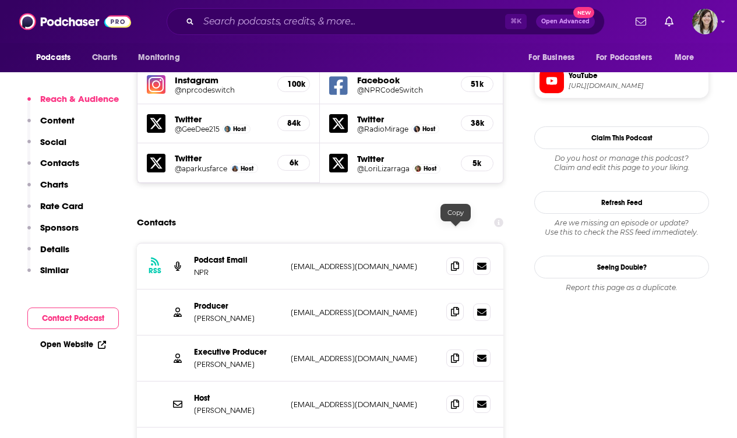
click at [461, 303] on span at bounding box center [454, 311] width 17 height 17
click at [456, 353] on icon at bounding box center [455, 357] width 8 height 9
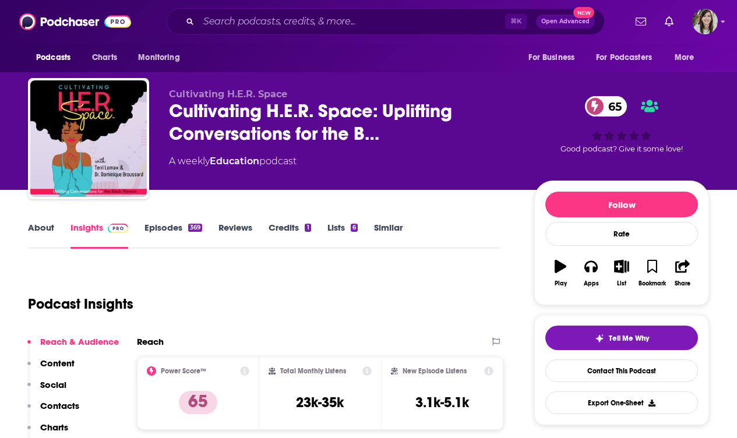
click at [37, 233] on link "About" at bounding box center [41, 235] width 26 height 27
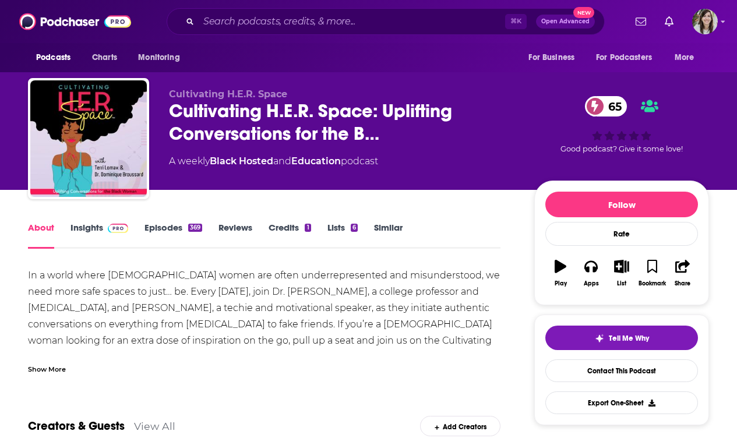
click at [40, 369] on div "Show More" at bounding box center [47, 368] width 38 height 11
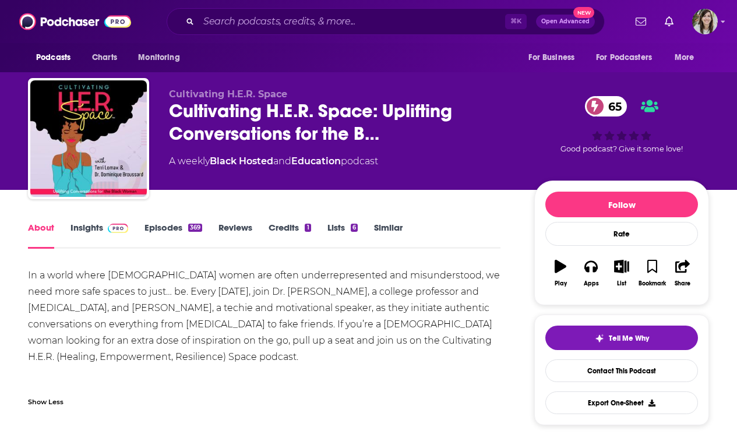
click at [168, 229] on link "Episodes 369" at bounding box center [174, 235] width 58 height 27
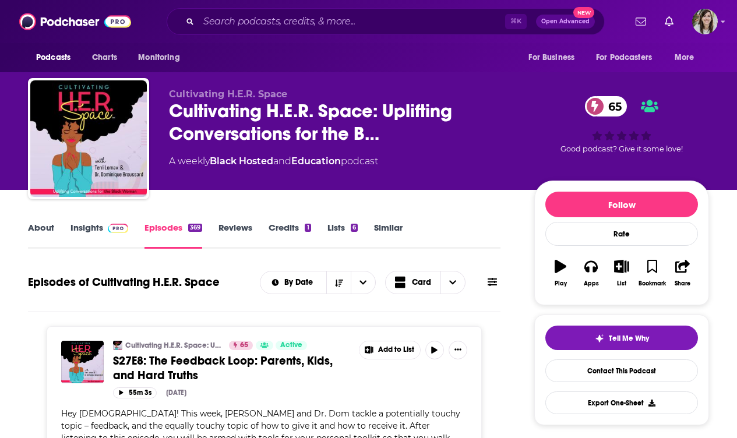
click at [37, 234] on link "About" at bounding box center [41, 235] width 26 height 27
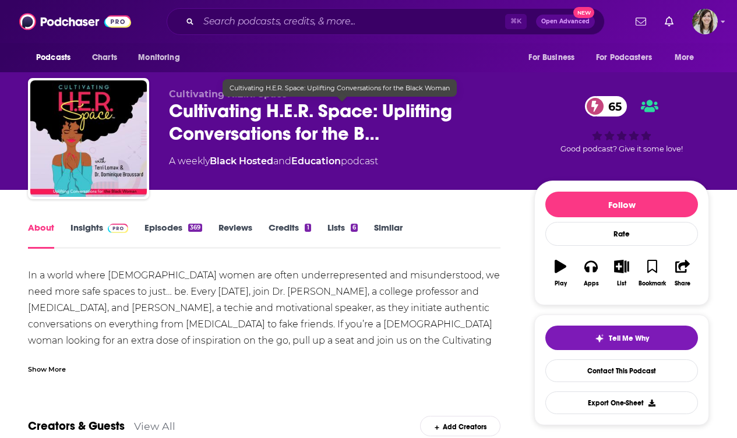
click at [253, 129] on span "Cultivating H.E.R. Space: Uplifting Conversations for the B…" at bounding box center [342, 122] width 347 height 45
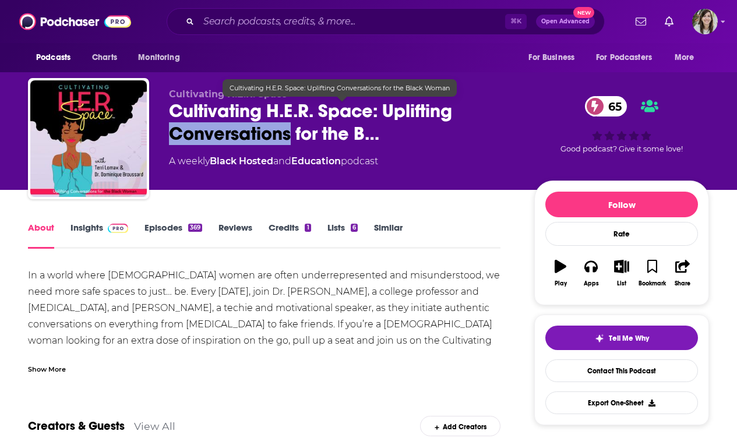
click at [253, 129] on span "Cultivating H.E.R. Space: Uplifting Conversations for the B…" at bounding box center [342, 122] width 347 height 45
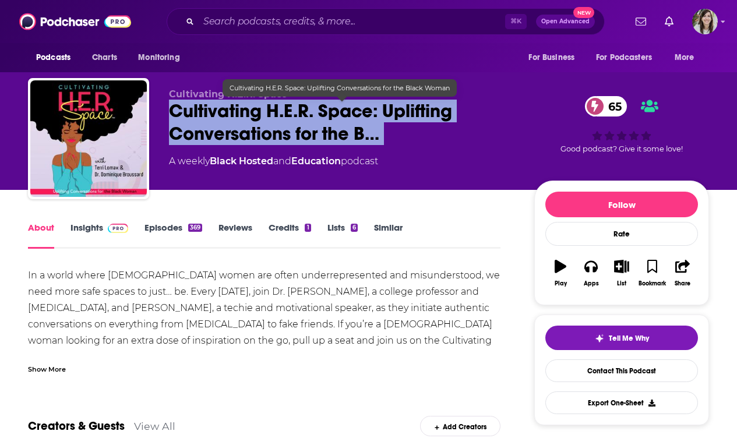
click at [253, 129] on span "Cultivating H.E.R. Space: Uplifting Conversations for the B…" at bounding box center [342, 122] width 347 height 45
copy div "Cultivating H.E.R. Space: Uplifting Conversations for the B… 65"
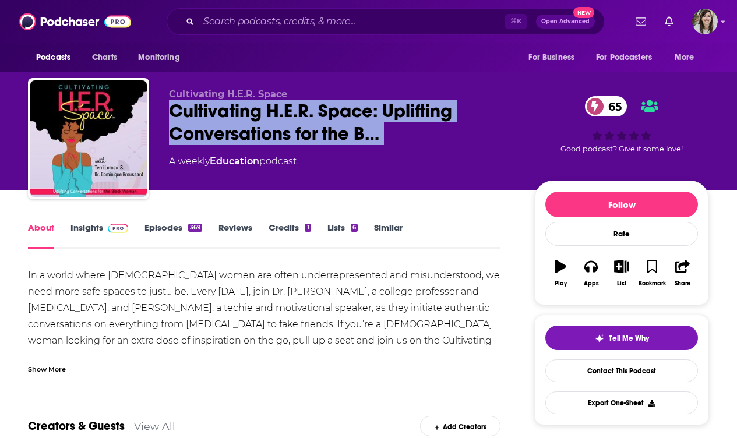
click at [107, 236] on link "Insights" at bounding box center [100, 235] width 58 height 27
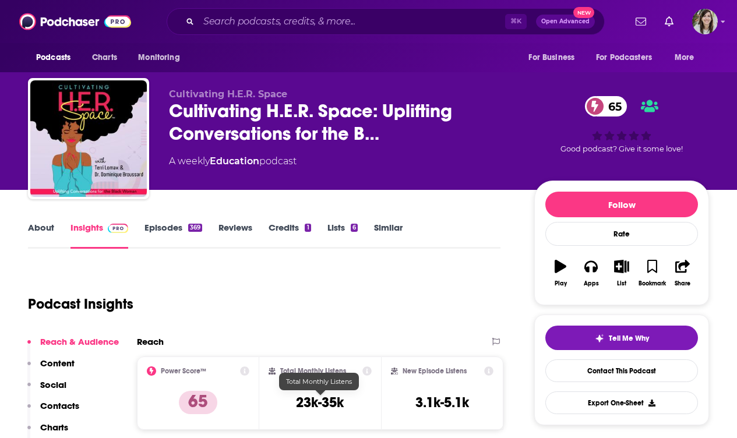
click at [315, 413] on div "Total Monthly Listens 23k-35k" at bounding box center [321, 394] width 104 height 54
copy div "23k-35k"
click at [630, 375] on link "Contact This Podcast" at bounding box center [622, 371] width 153 height 23
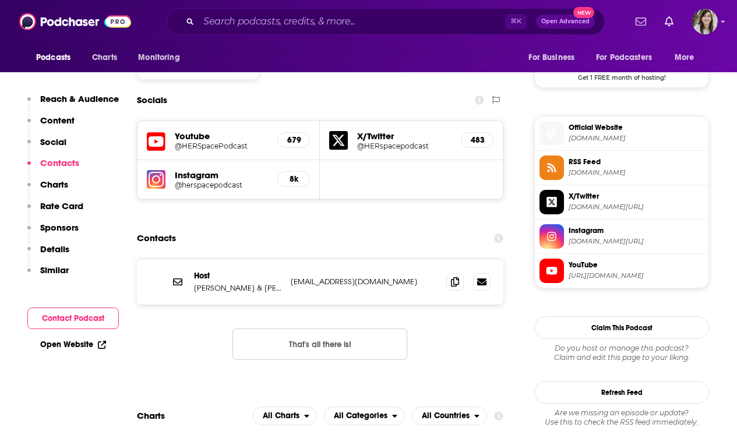
scroll to position [980, 0]
click at [461, 272] on span at bounding box center [454, 280] width 17 height 17
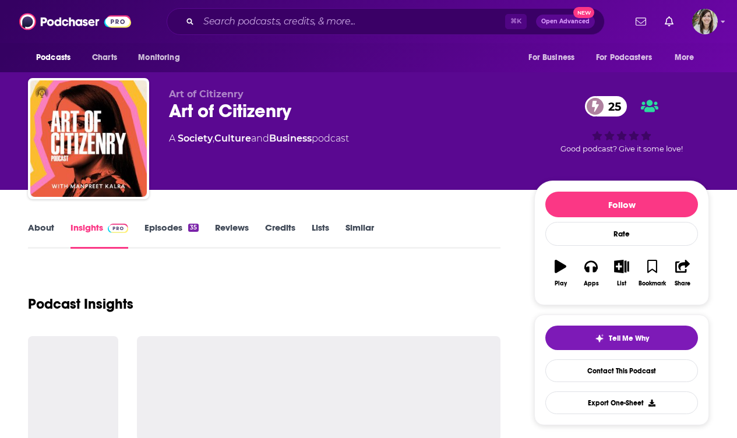
click at [47, 224] on link "About" at bounding box center [41, 235] width 26 height 27
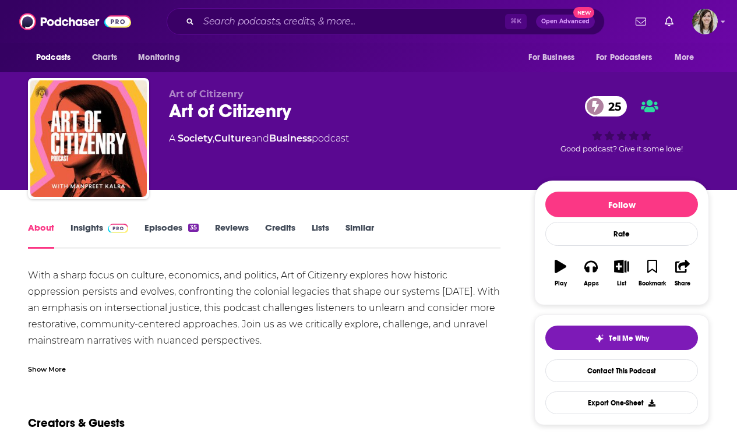
click at [40, 373] on div "Show More" at bounding box center [47, 368] width 38 height 11
click at [213, 113] on div "Art of Citizenry 25" at bounding box center [342, 111] width 347 height 23
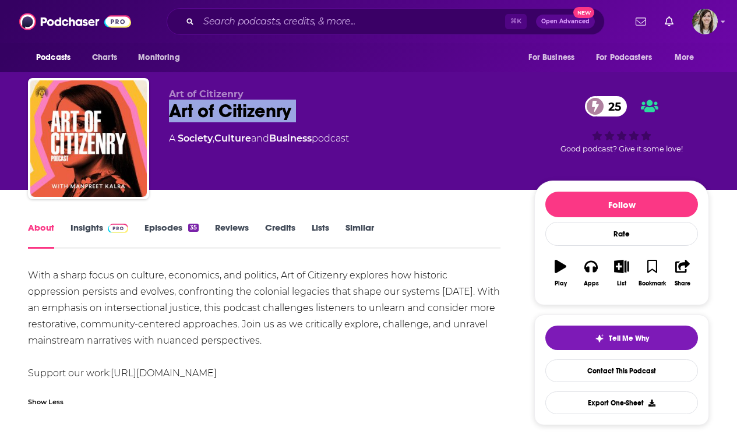
click at [213, 113] on div "Art of Citizenry 25" at bounding box center [342, 111] width 347 height 23
copy div "Art of Citizenry 25"
click at [115, 240] on link "Insights" at bounding box center [100, 235] width 58 height 27
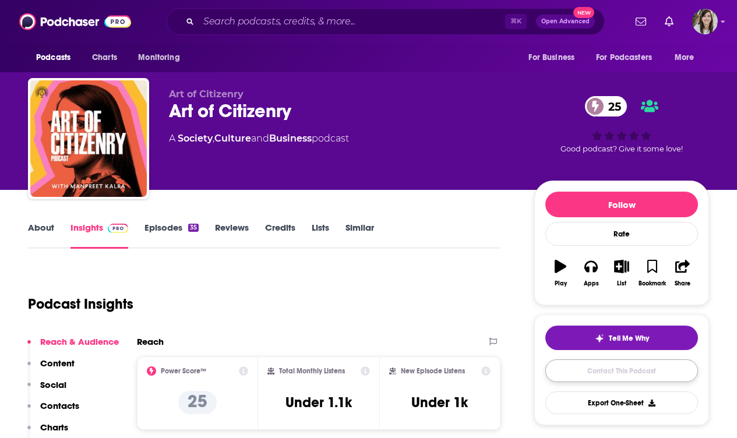
click at [578, 369] on link "Contact This Podcast" at bounding box center [622, 371] width 153 height 23
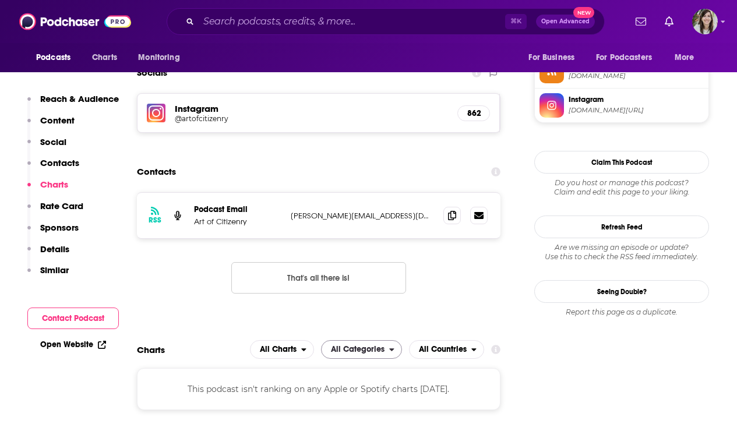
scroll to position [966, 0]
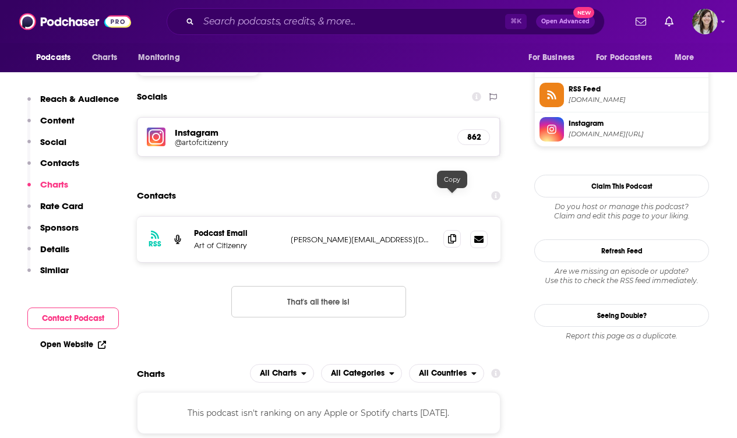
click at [449, 230] on span at bounding box center [452, 238] width 17 height 17
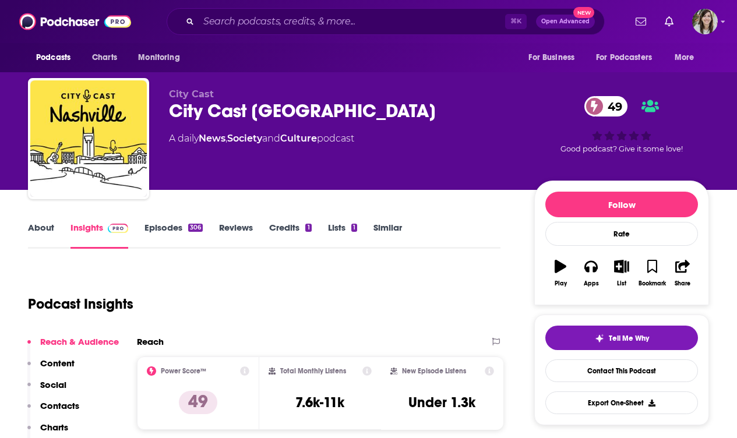
click at [248, 113] on div "City Cast [GEOGRAPHIC_DATA] 49" at bounding box center [342, 111] width 347 height 23
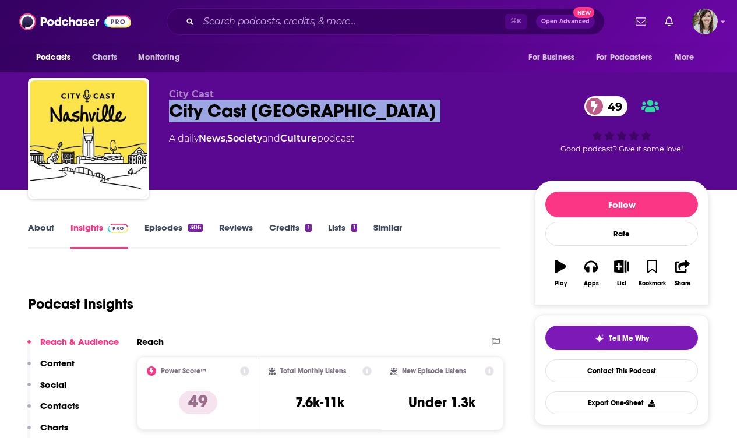
click at [248, 113] on div "City Cast Nashville 49" at bounding box center [342, 111] width 347 height 23
copy div "City Cast Nashville 49"
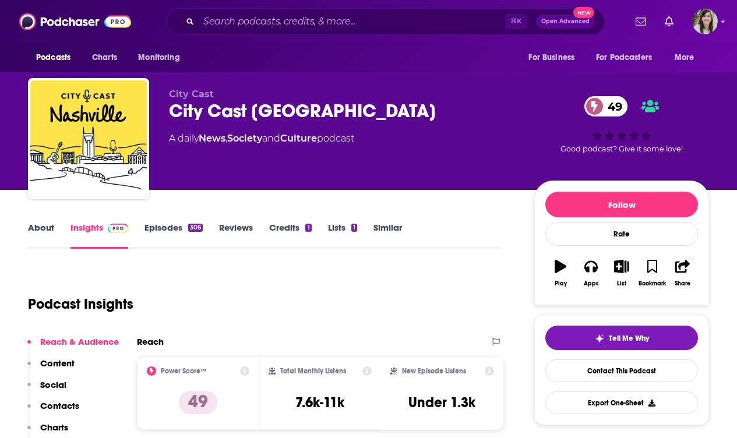
click at [304, 410] on h3 "7.6k-11k" at bounding box center [320, 402] width 49 height 17
copy div "7.6k-11k"
click at [617, 379] on link "Contact This Podcast" at bounding box center [622, 371] width 153 height 23
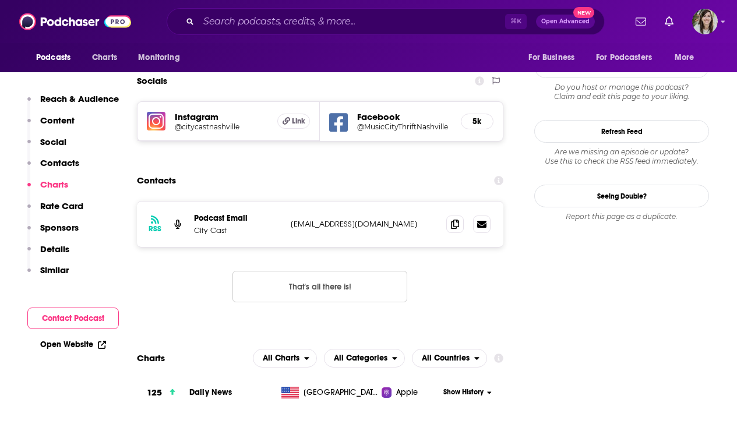
scroll to position [998, 0]
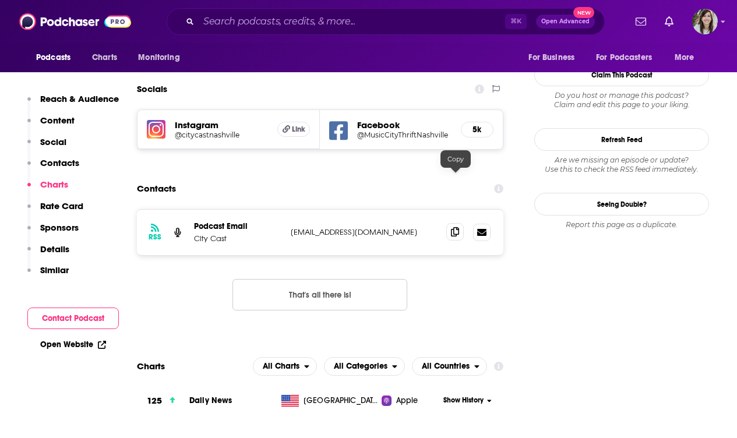
click at [456, 227] on icon at bounding box center [455, 231] width 8 height 9
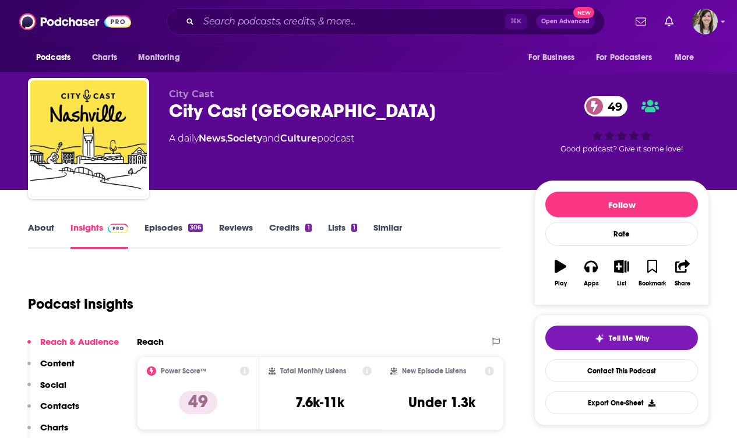
click at [225, 119] on div "City Cast Nashville 49" at bounding box center [342, 111] width 347 height 23
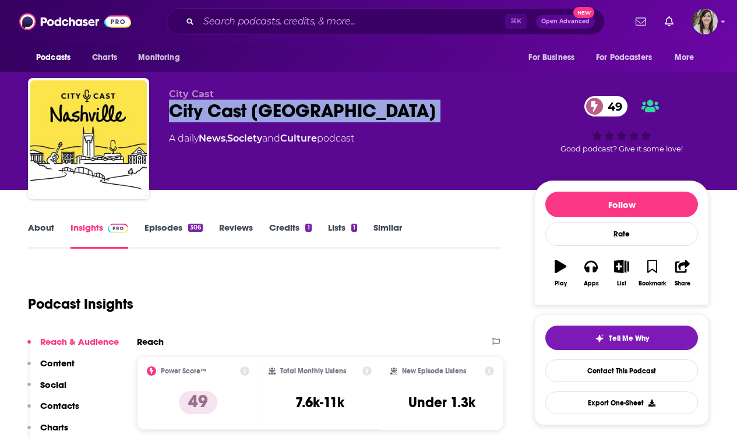
click at [225, 119] on div "City Cast Nashville 49" at bounding box center [342, 111] width 347 height 23
copy div "City Cast Nashville 49"
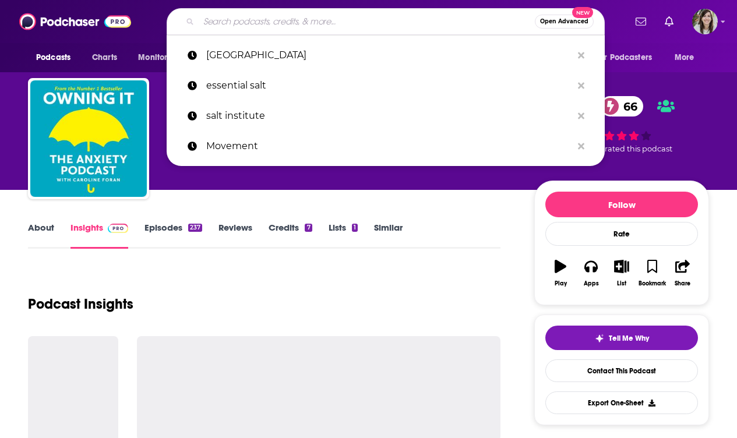
click at [276, 17] on input "Search podcasts, credits, & more..." at bounding box center [367, 21] width 336 height 19
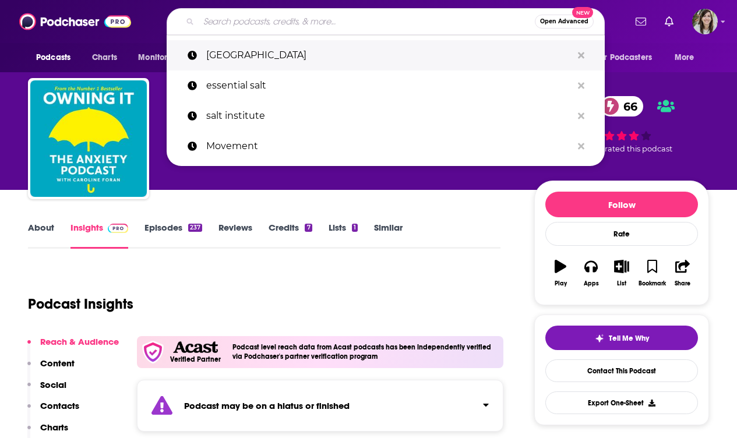
type input "e"
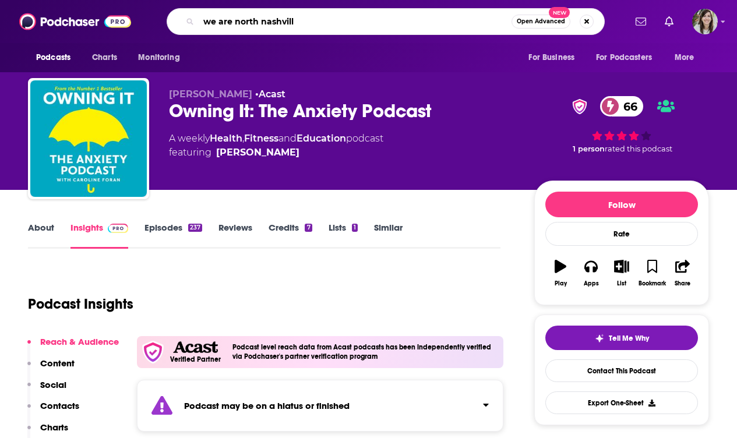
type input "we are north nashville"
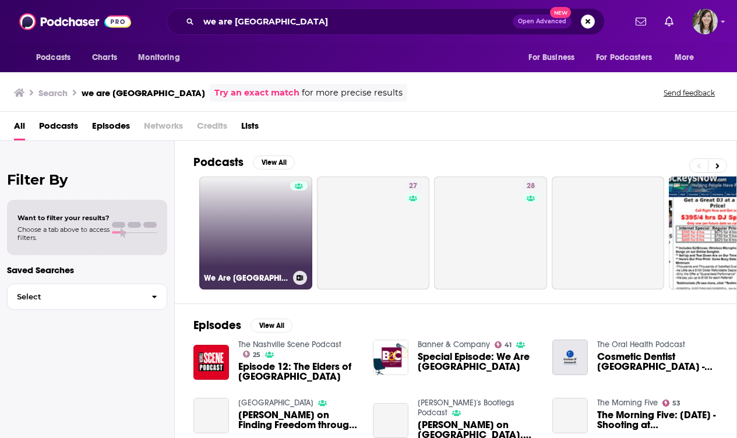
click at [239, 240] on link "We Are North Nashville" at bounding box center [255, 233] width 113 height 113
